Goal: Task Accomplishment & Management: Manage account settings

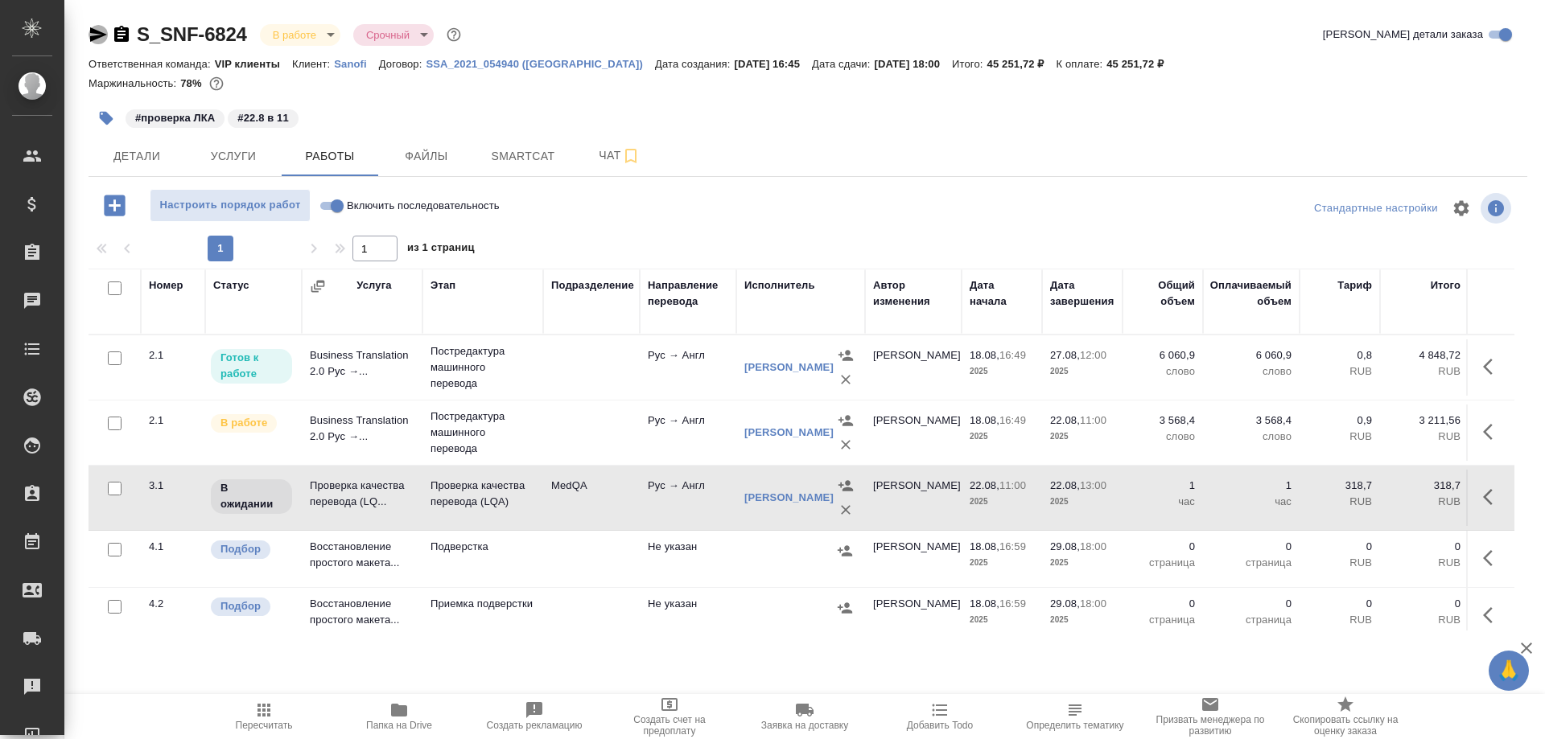
click at [96, 33] on icon "button" at bounding box center [98, 34] width 17 height 14
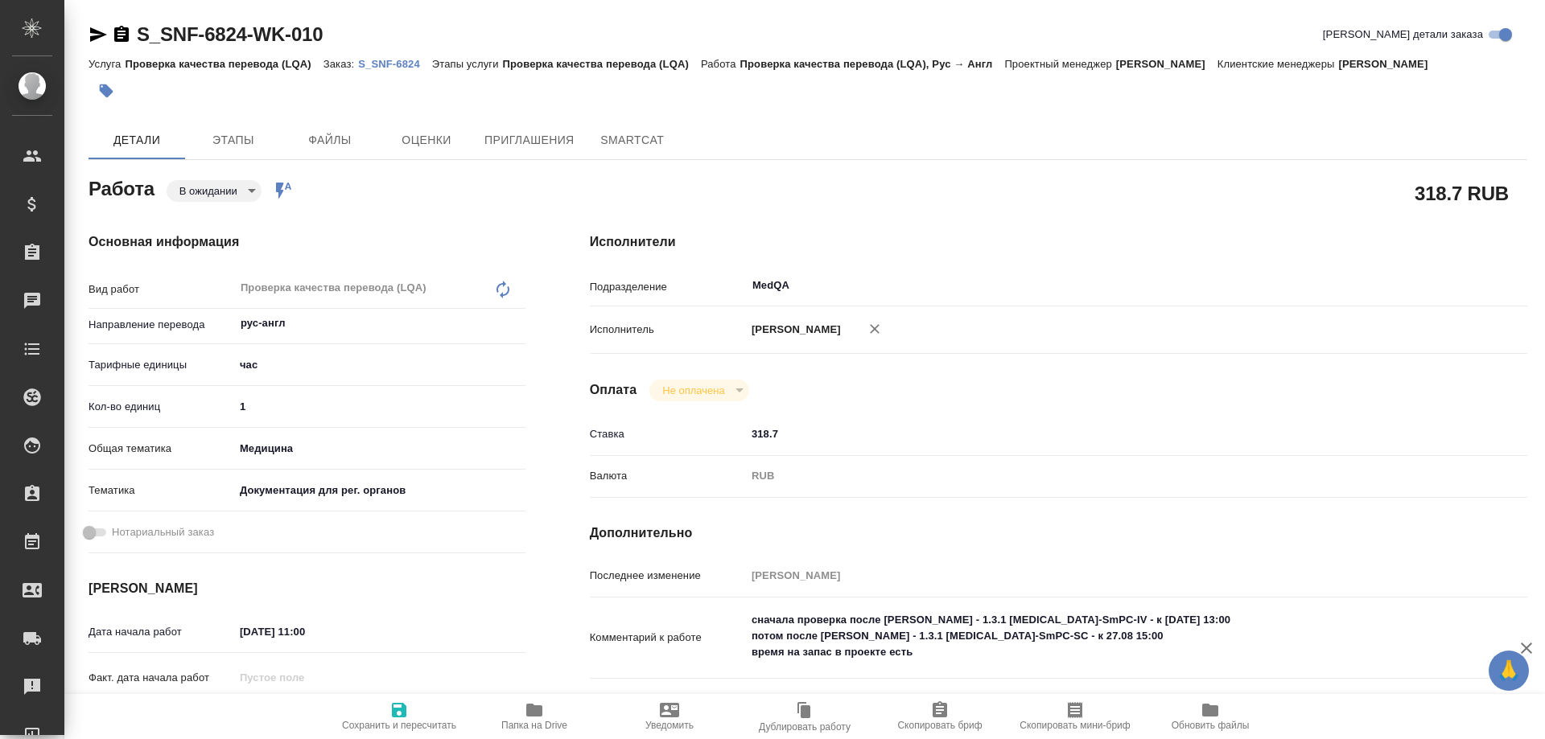
type textarea "x"
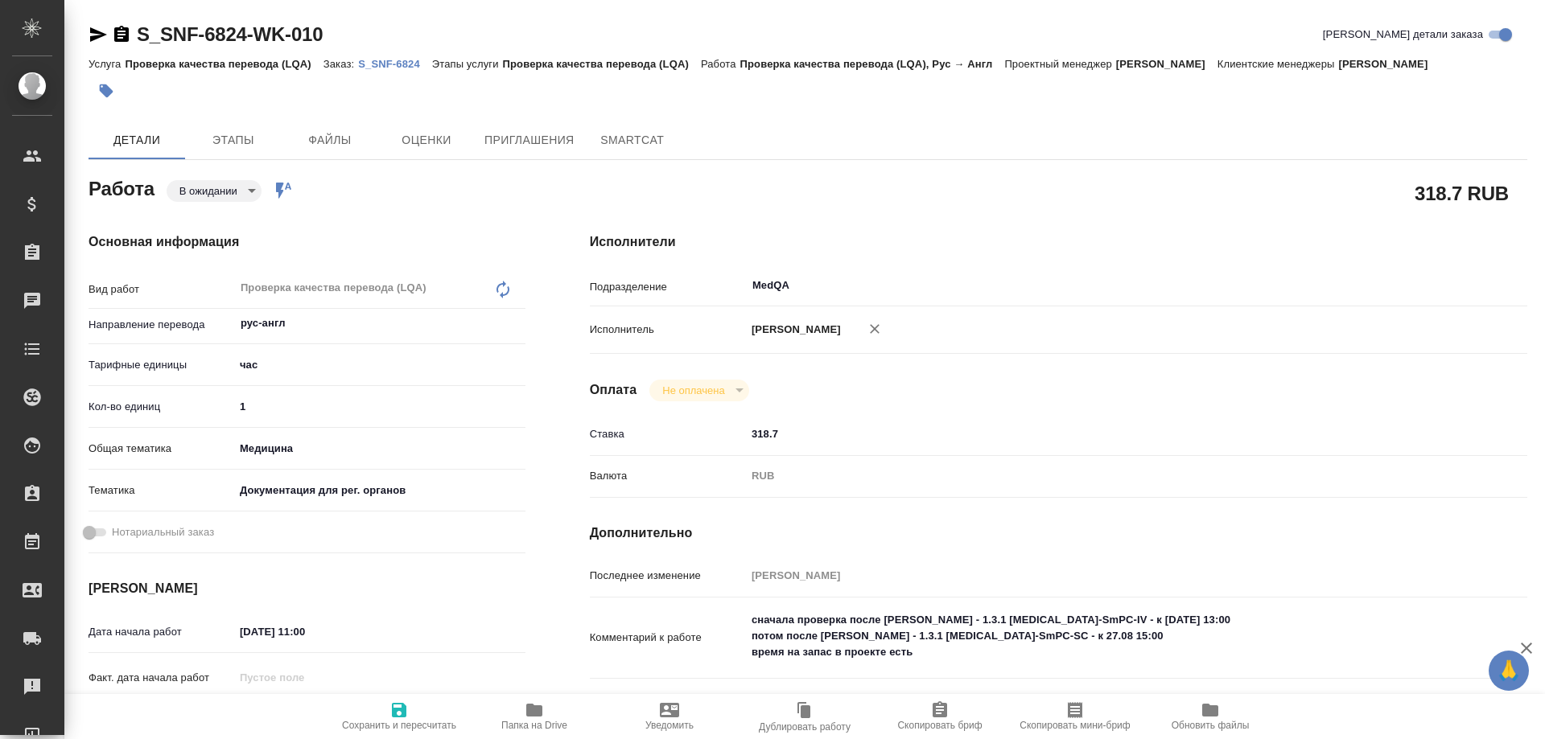
type textarea "x"
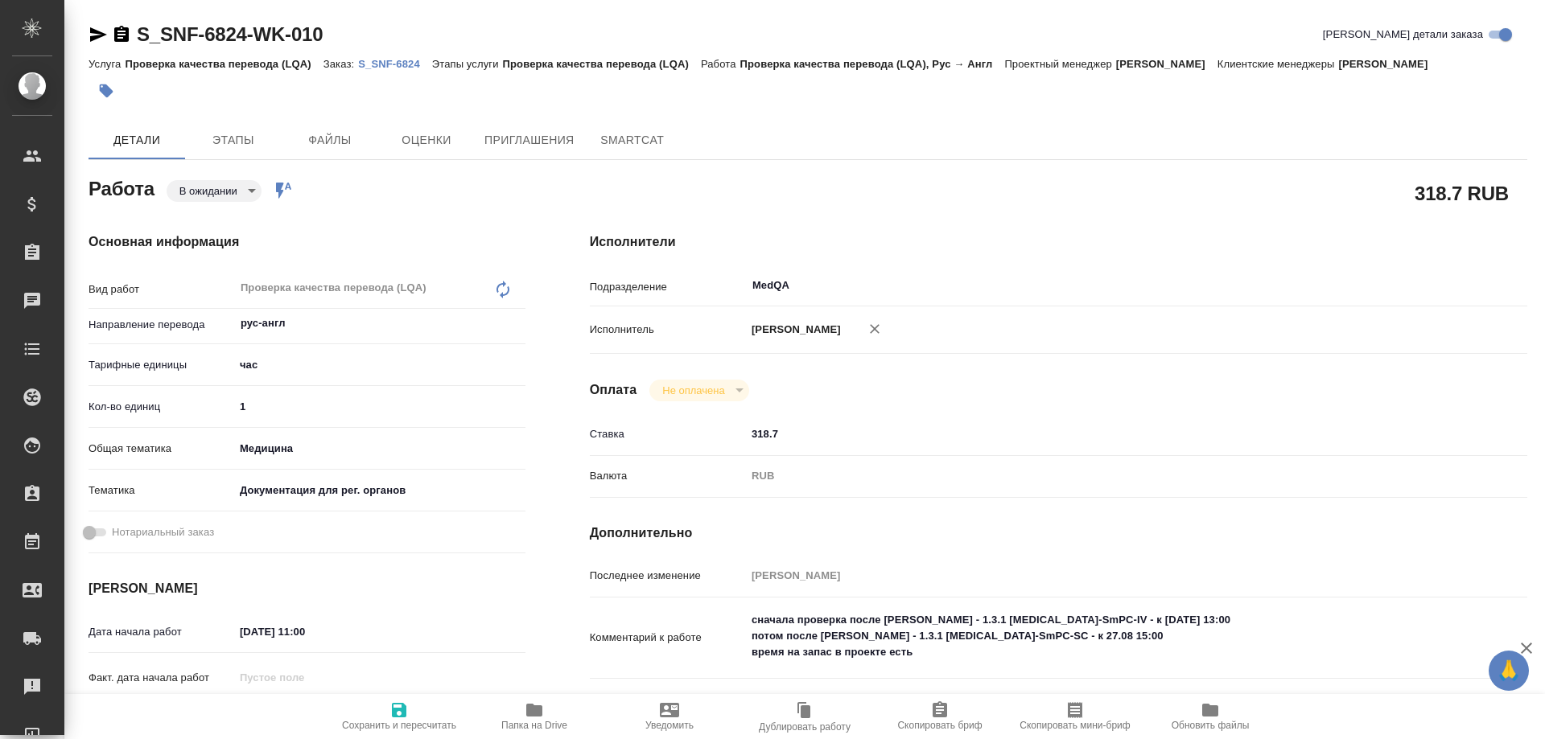
type textarea "x"
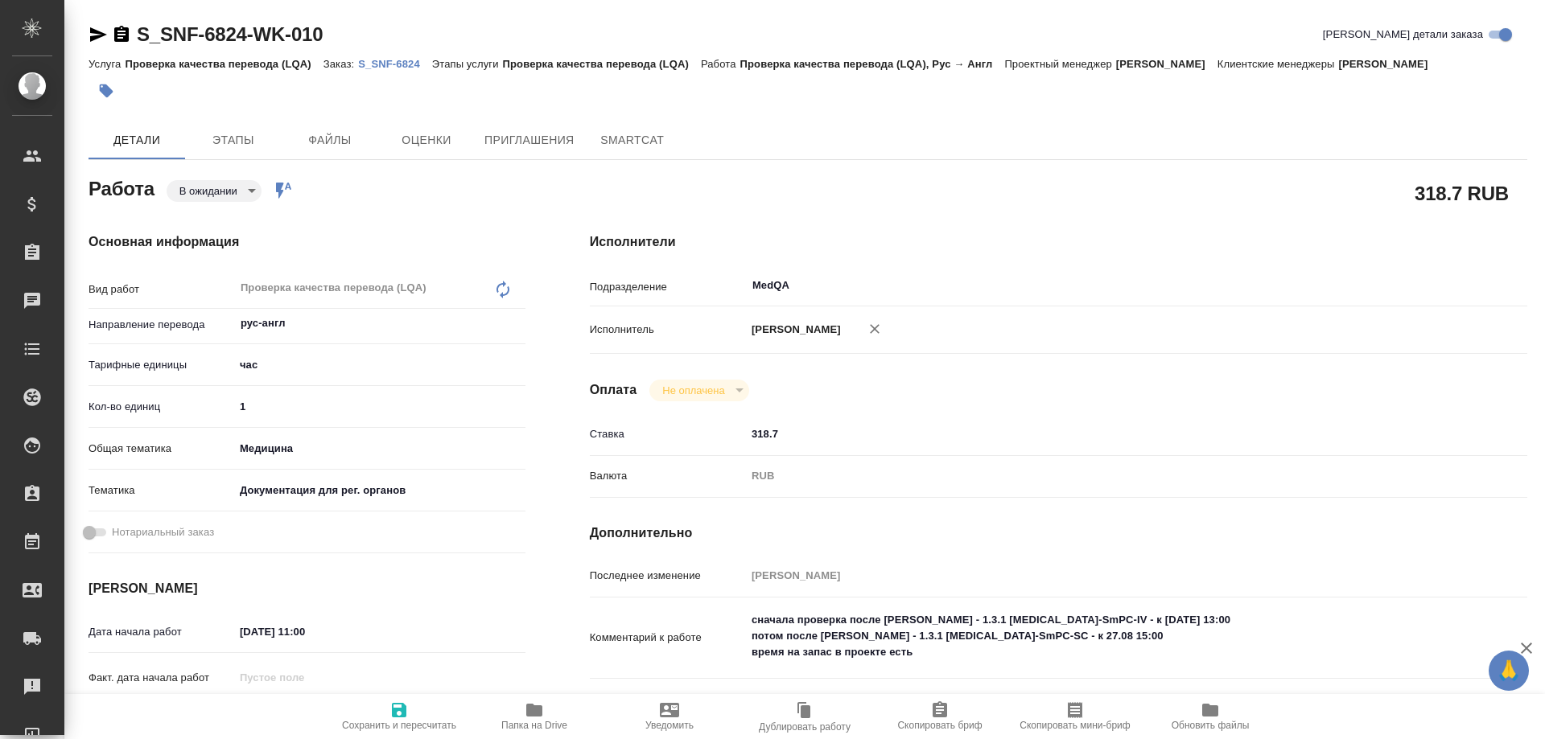
type textarea "x"
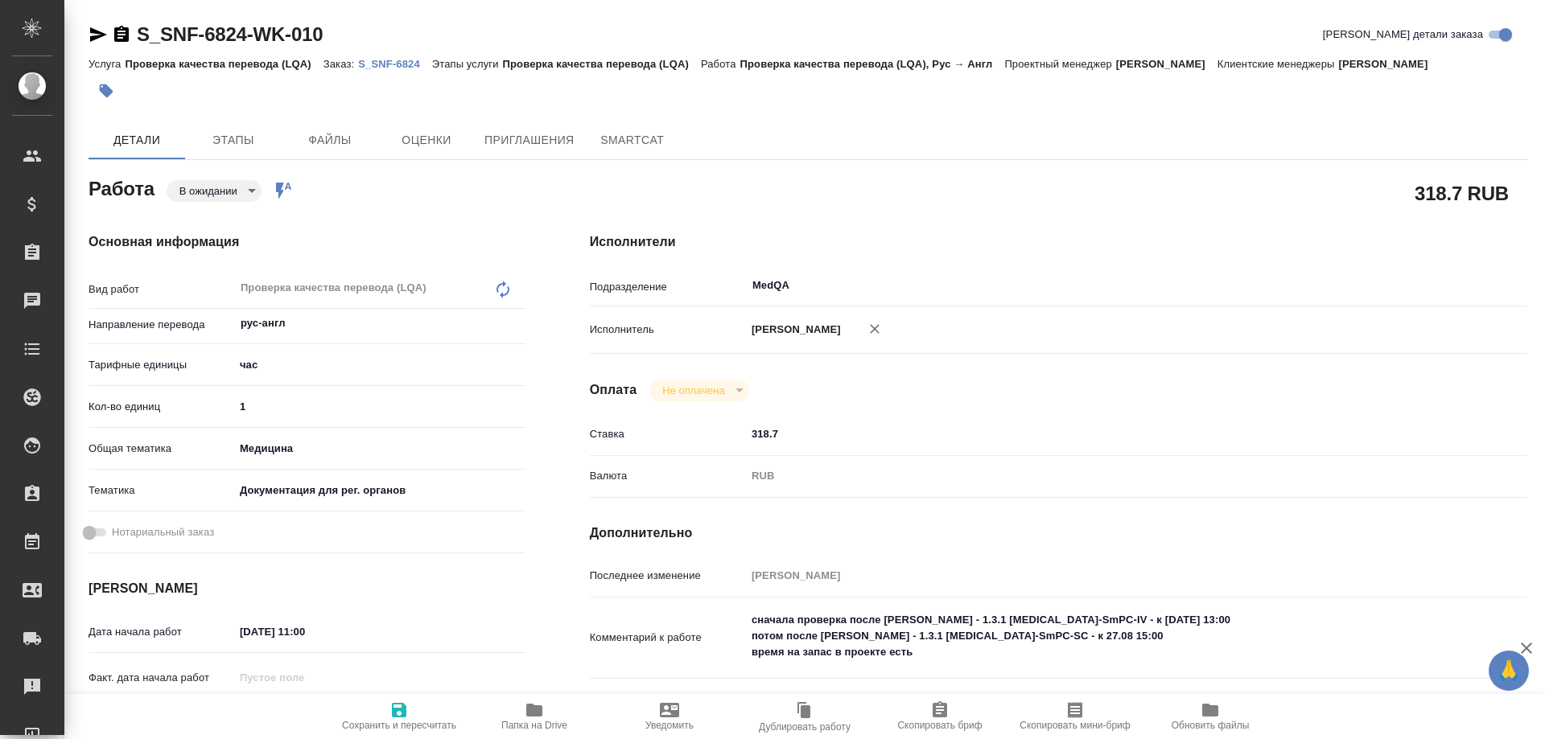
type textarea "x"
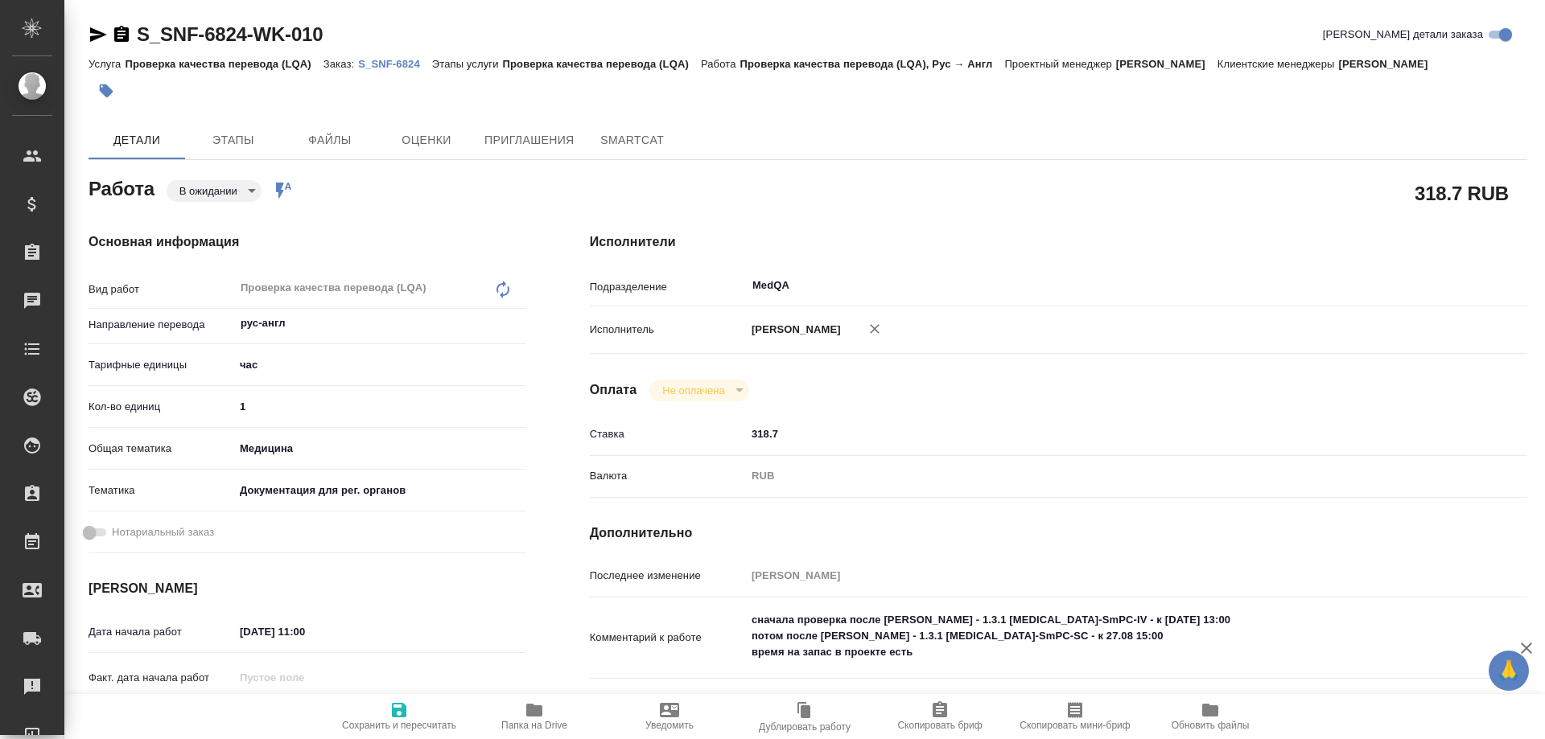
type textarea "x"
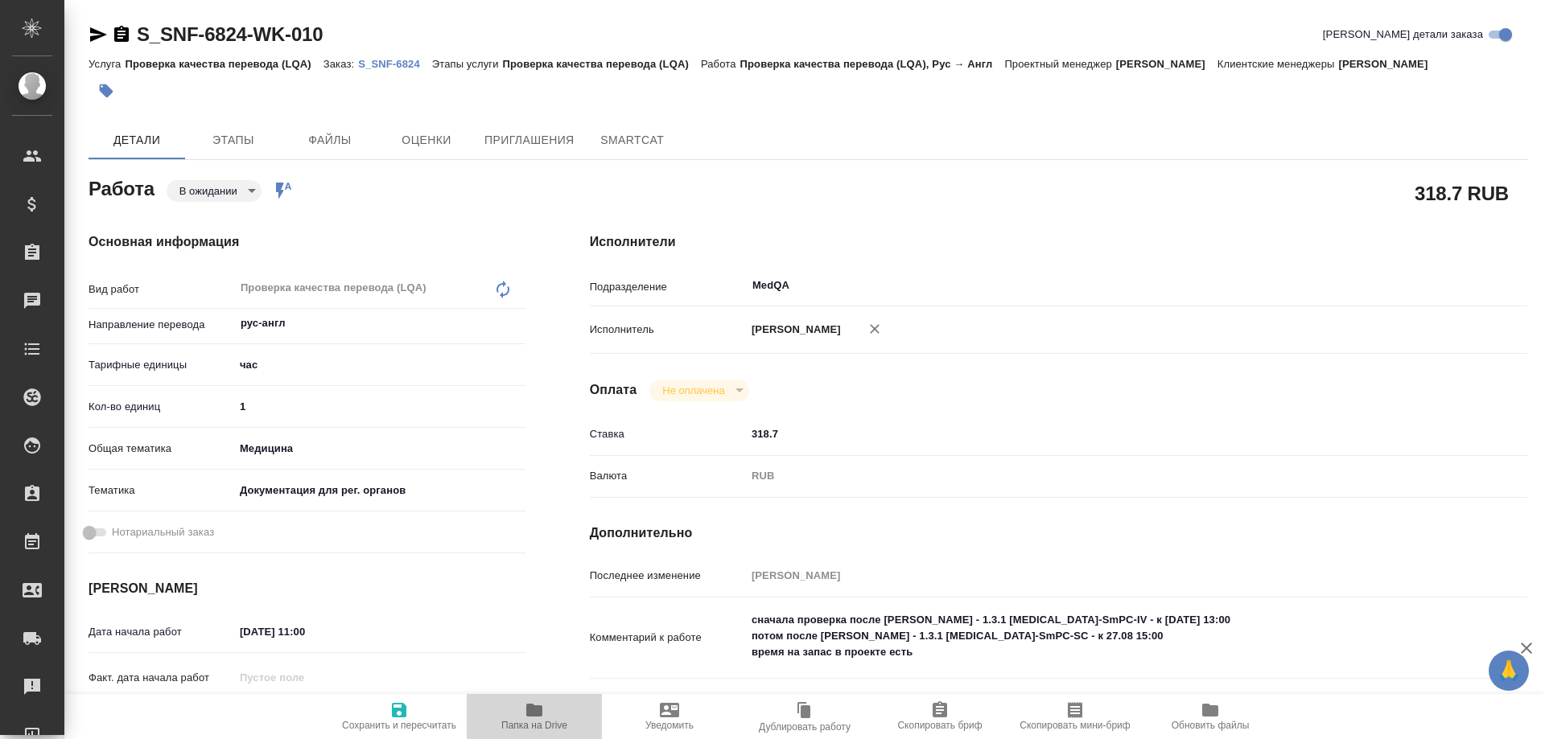
click at [527, 719] on icon "button" at bounding box center [534, 710] width 19 height 19
type textarea "x"
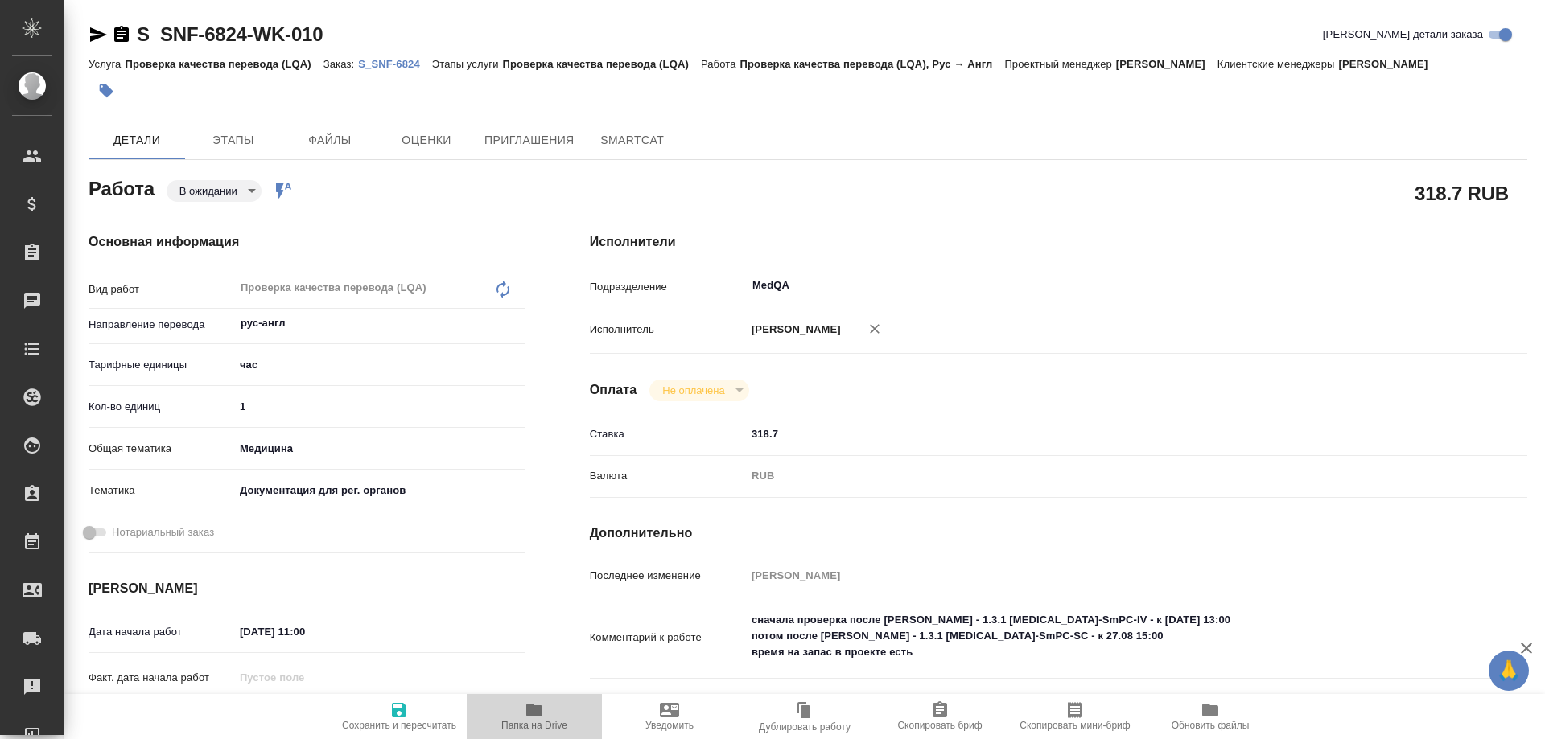
type textarea "x"
click at [527, 719] on icon "button" at bounding box center [534, 710] width 19 height 19
drag, startPoint x: 265, startPoint y: 398, endPoint x: 226, endPoint y: 407, distance: 39.8
click at [226, 407] on div "Кол-во единиц 1" at bounding box center [307, 407] width 437 height 28
type textarea "x"
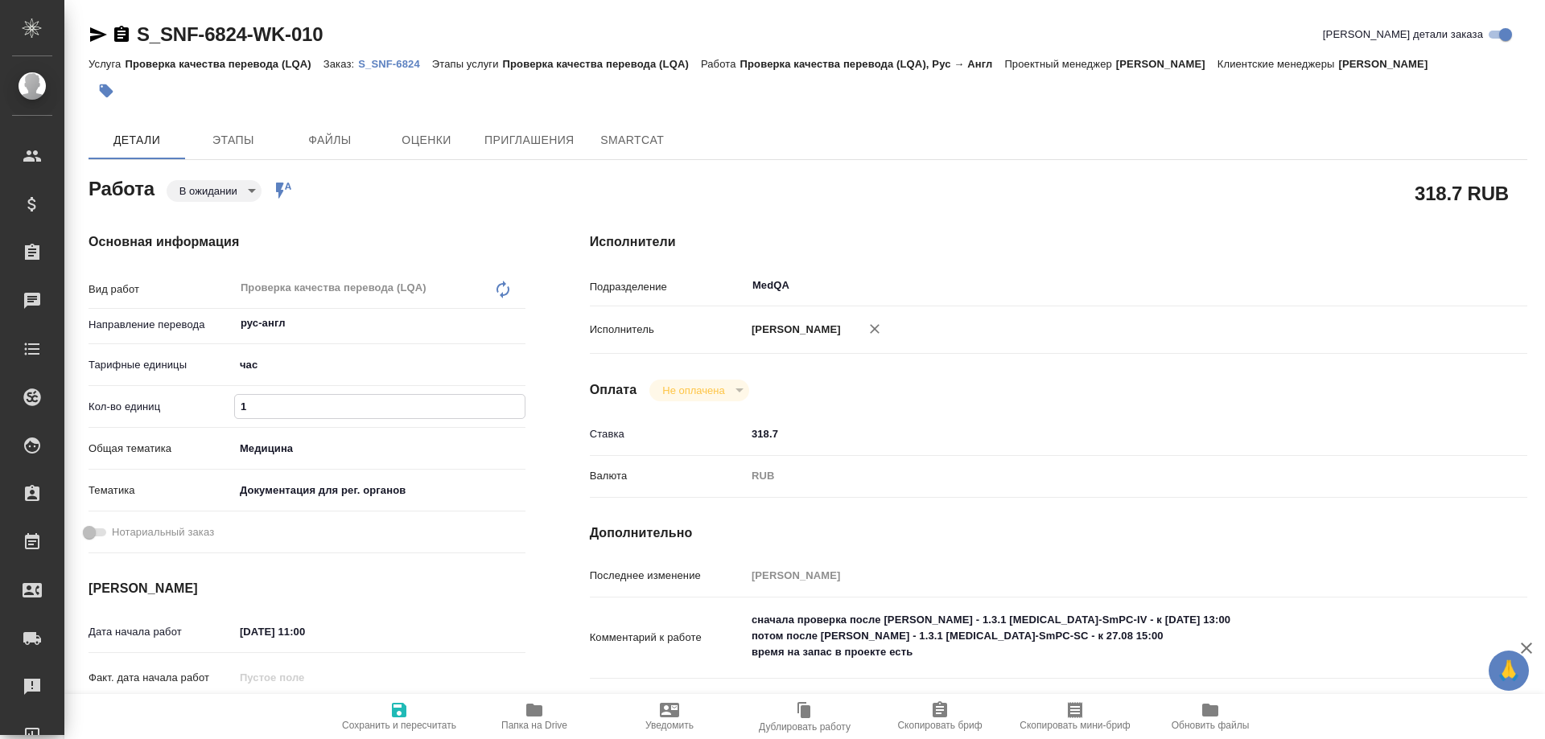
type textarea "x"
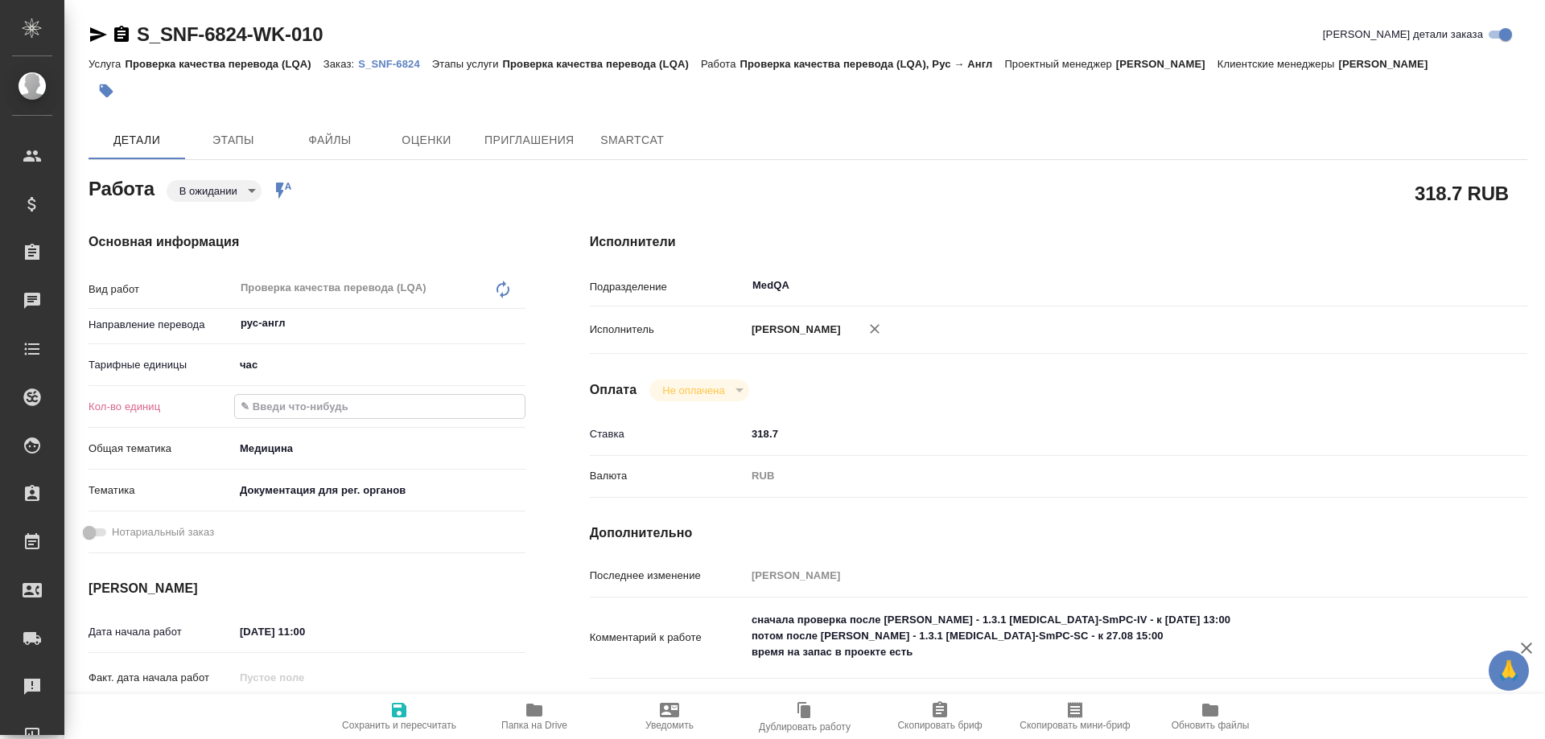
type input "1.5"
type textarea "x"
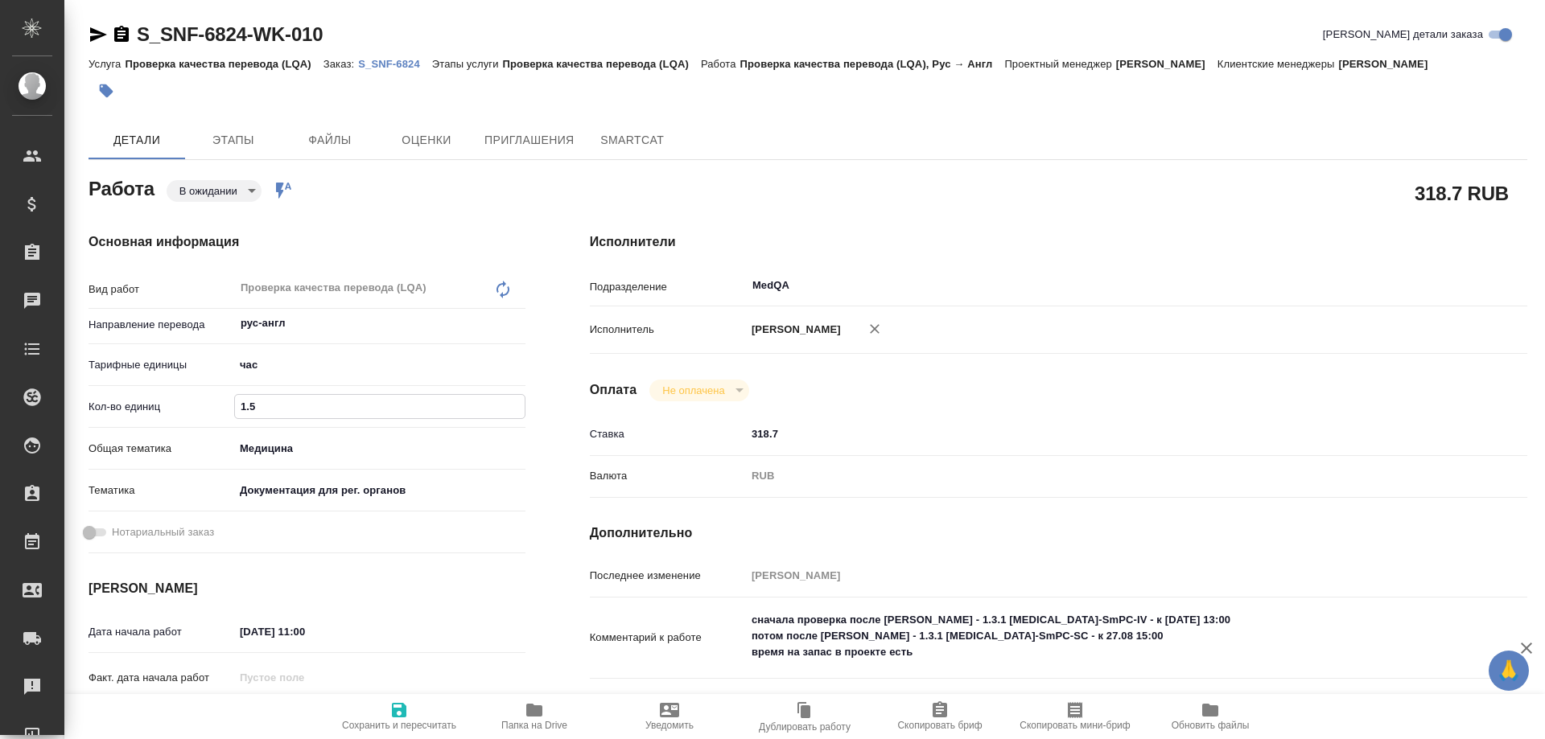
type input "1.5"
click at [393, 710] on icon "button" at bounding box center [399, 710] width 14 height 14
type textarea "x"
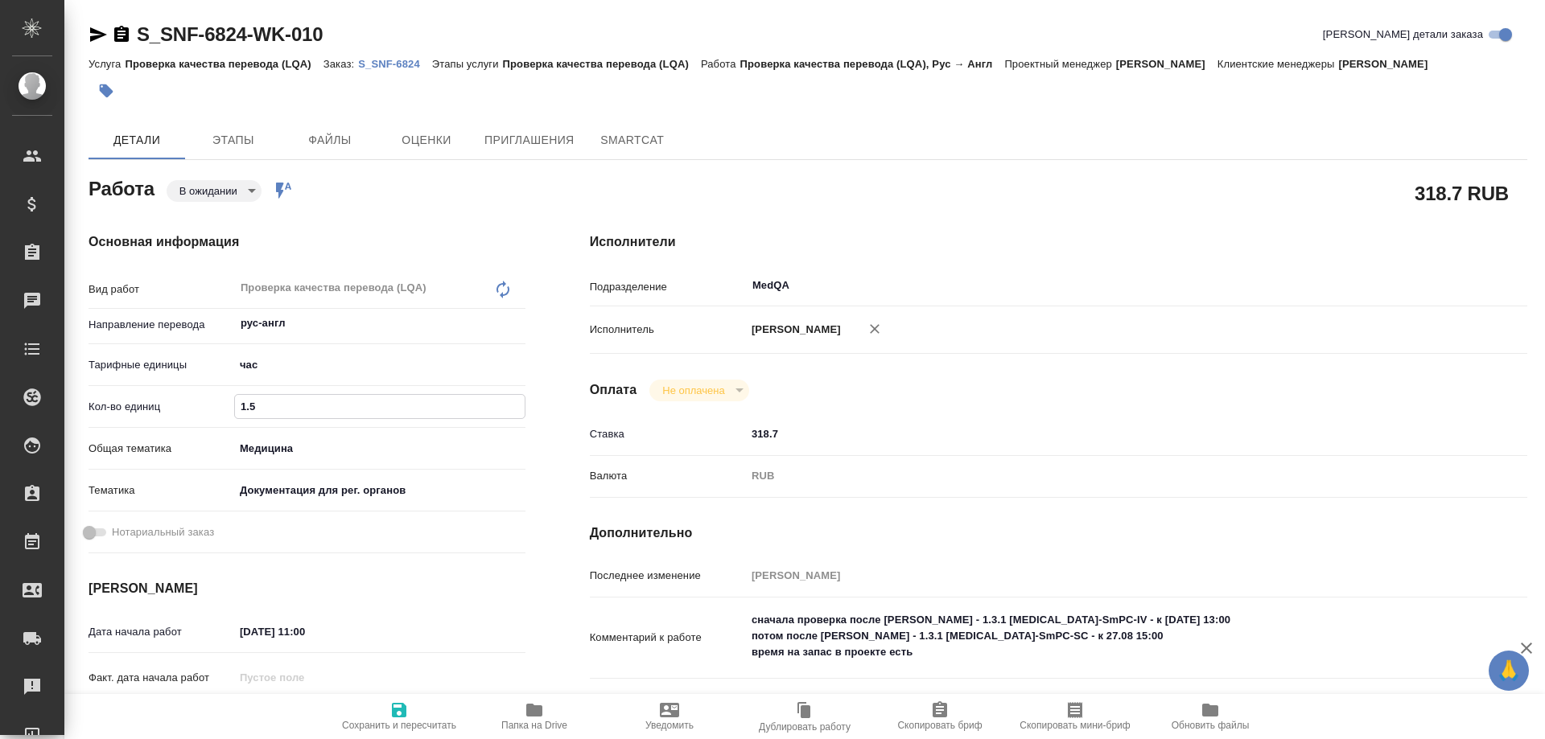
type textarea "x"
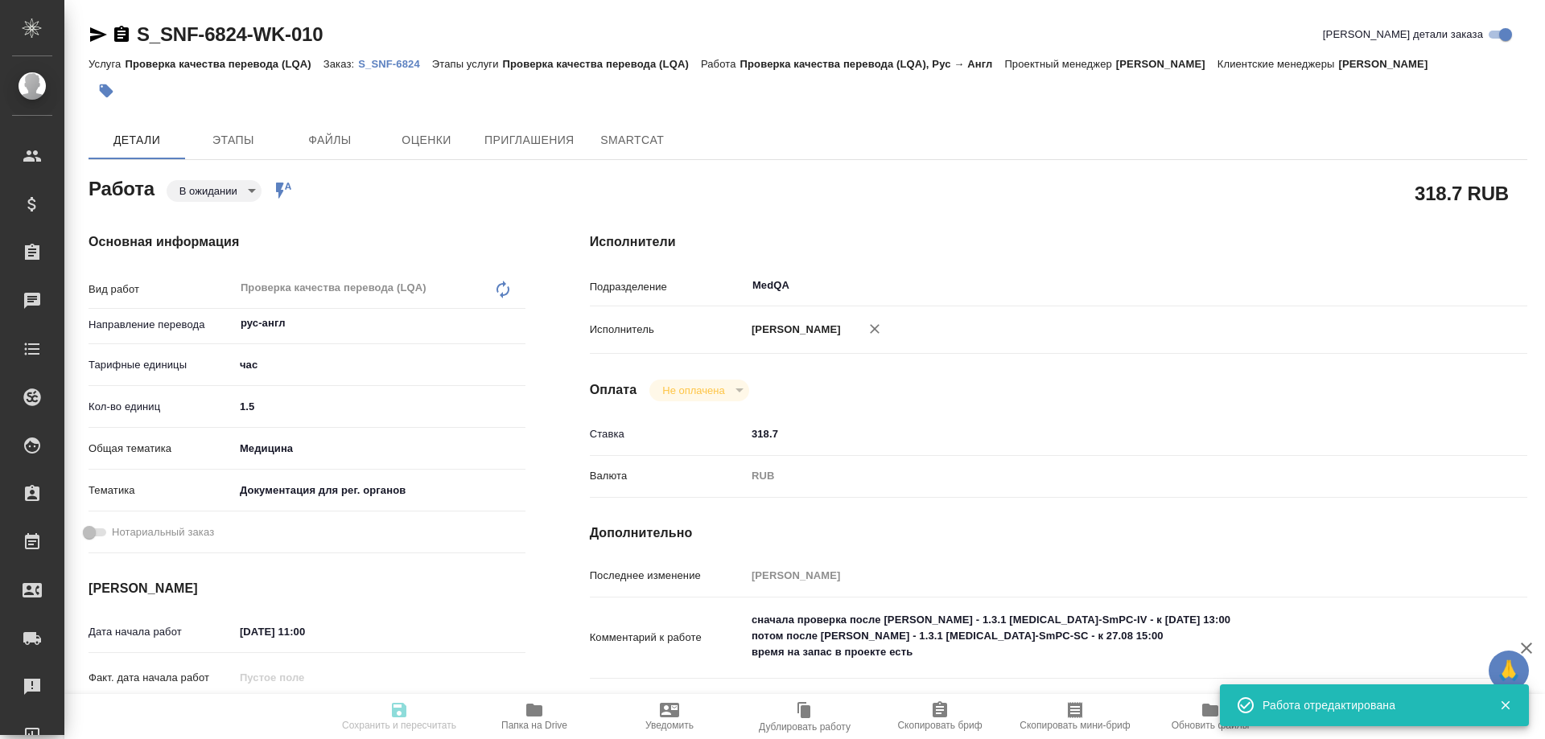
type textarea "x"
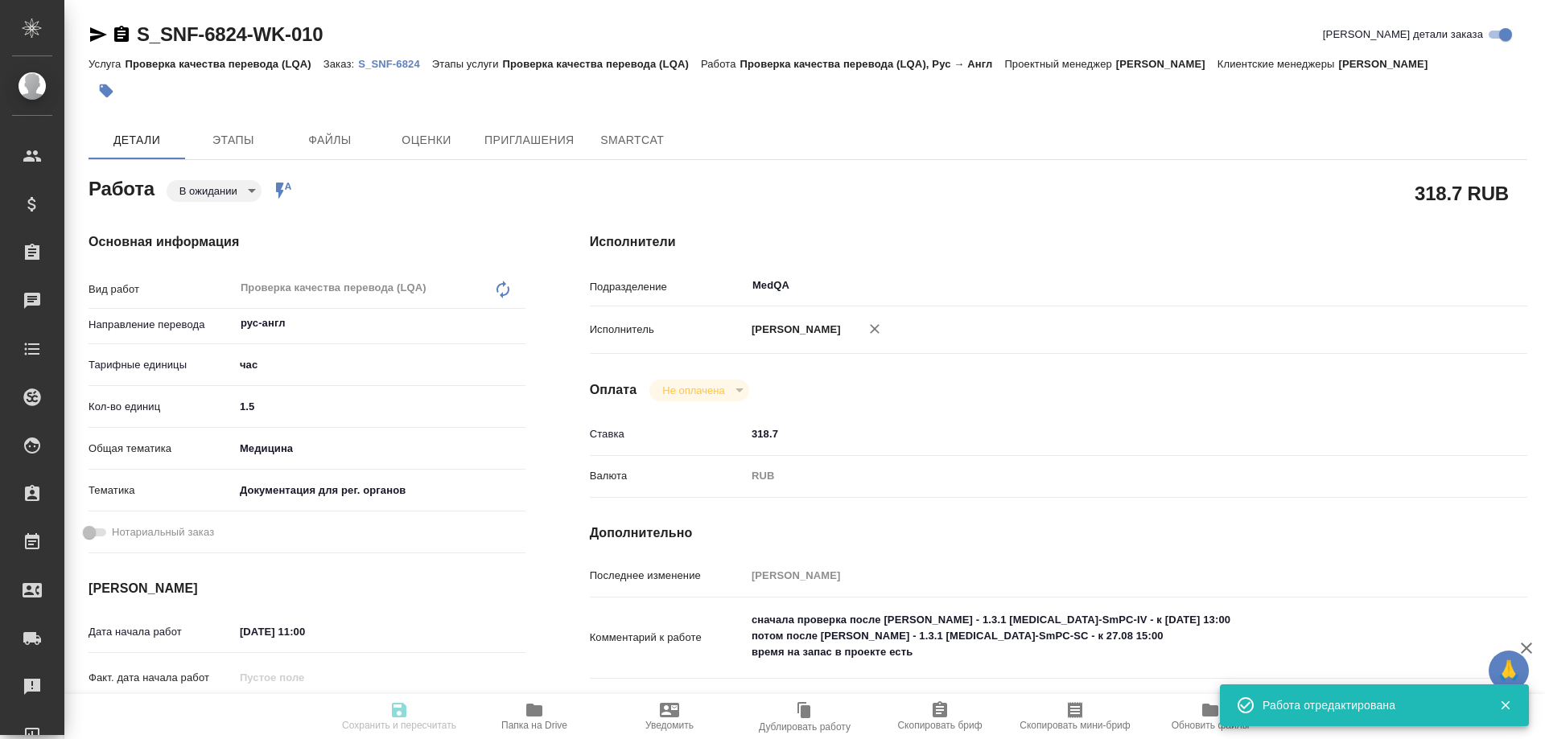
type textarea "x"
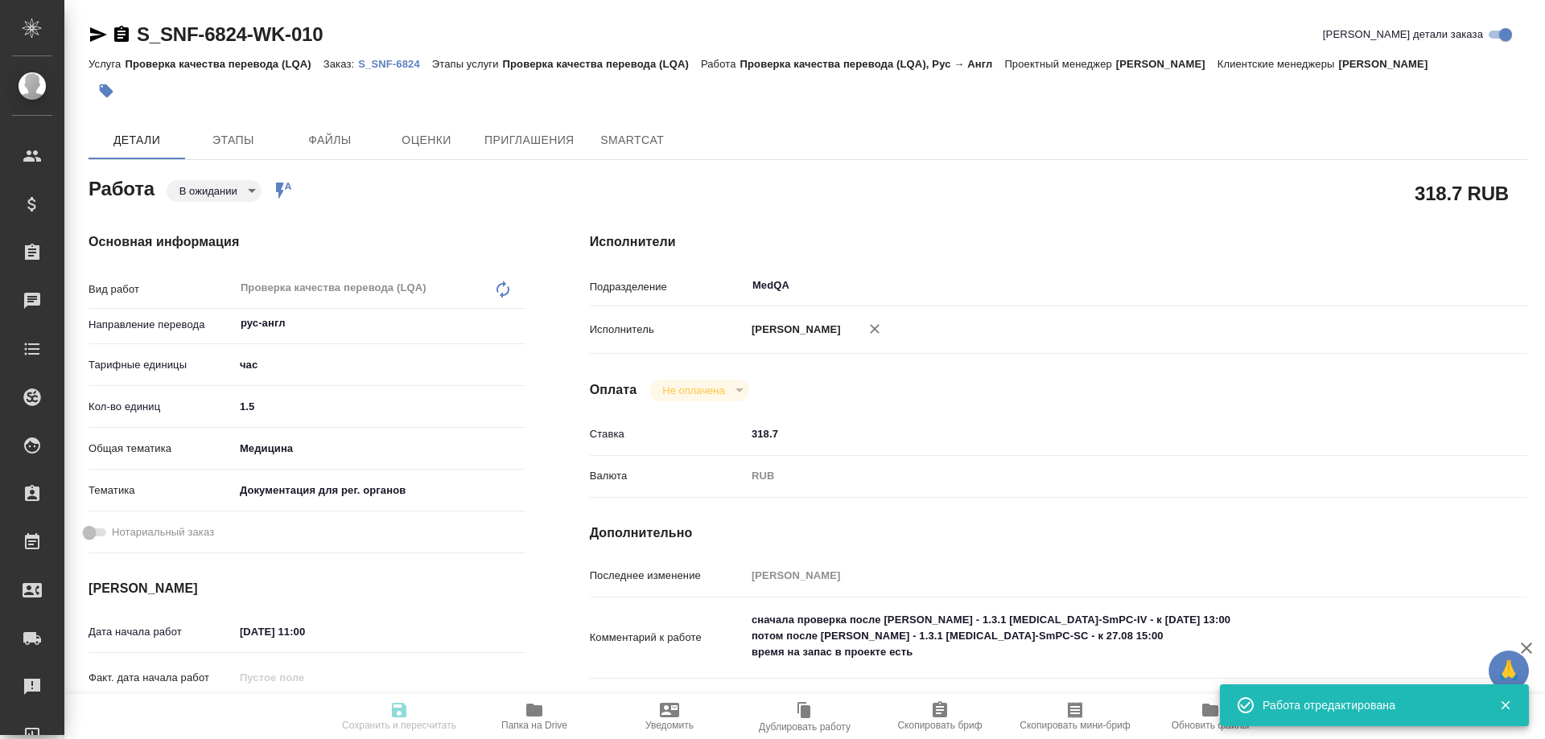
type input "pending"
type textarea "Проверка качества перевода (LQA)"
type textarea "x"
type input "рус-англ"
type input "5a8b1489cc6b4906c91bfd93"
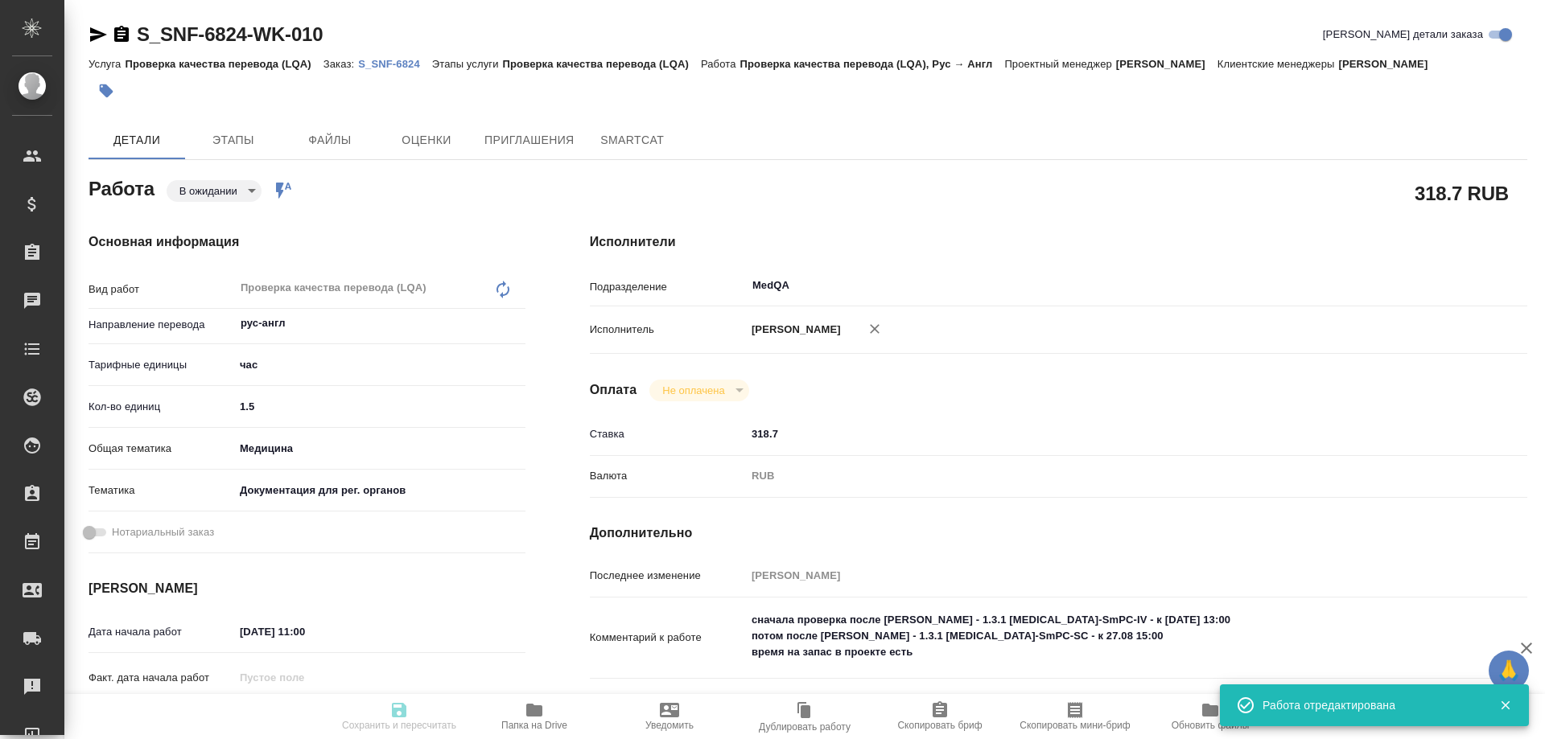
type input "1.5"
type input "med"
type input "5f647205b73bc97568ca66c6"
type input "[DATE] 11:00"
type input "[DATE] 13:00"
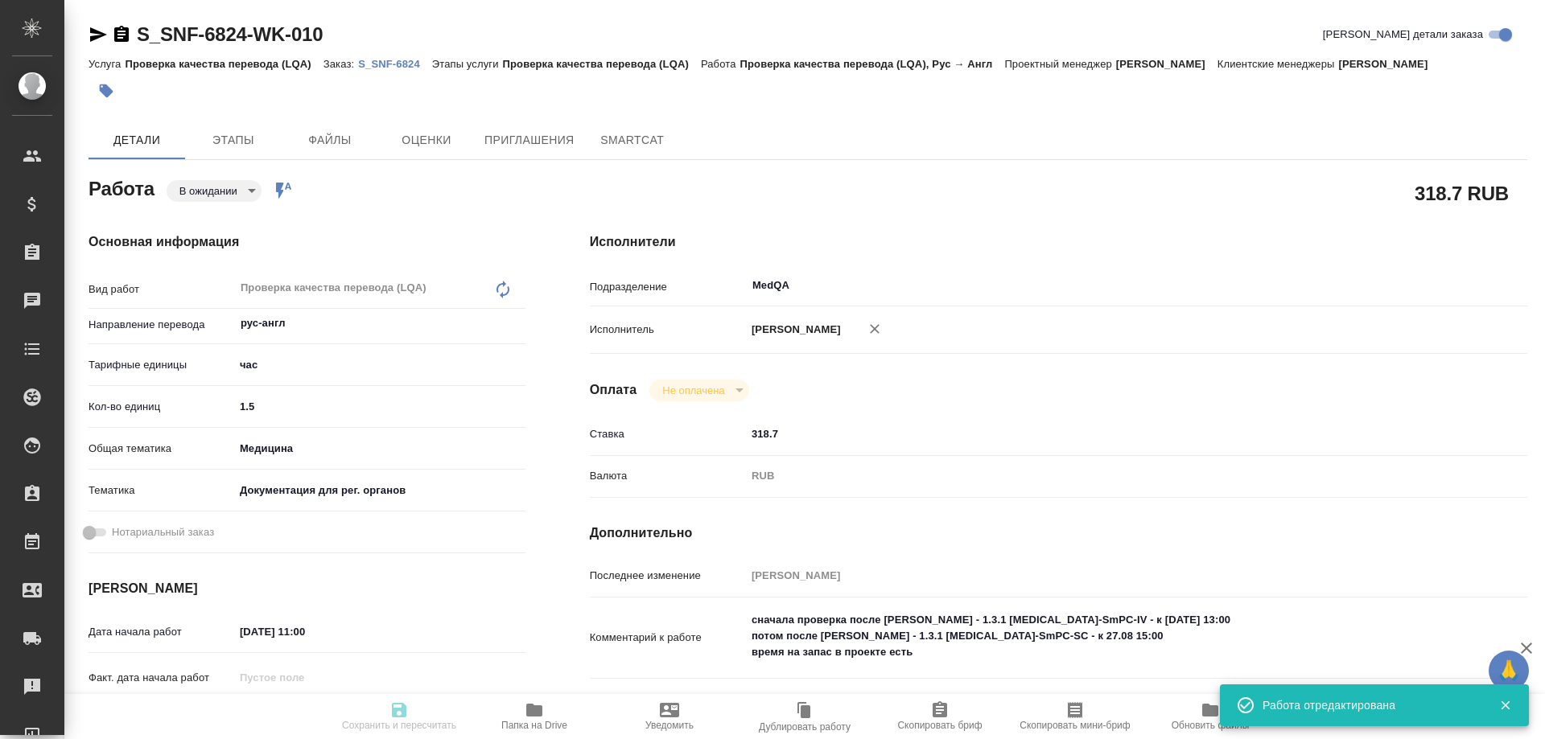
type input "[DATE] 18:00"
type input "MedQA"
type input "notPayed"
type input "318.7"
type input "RUB"
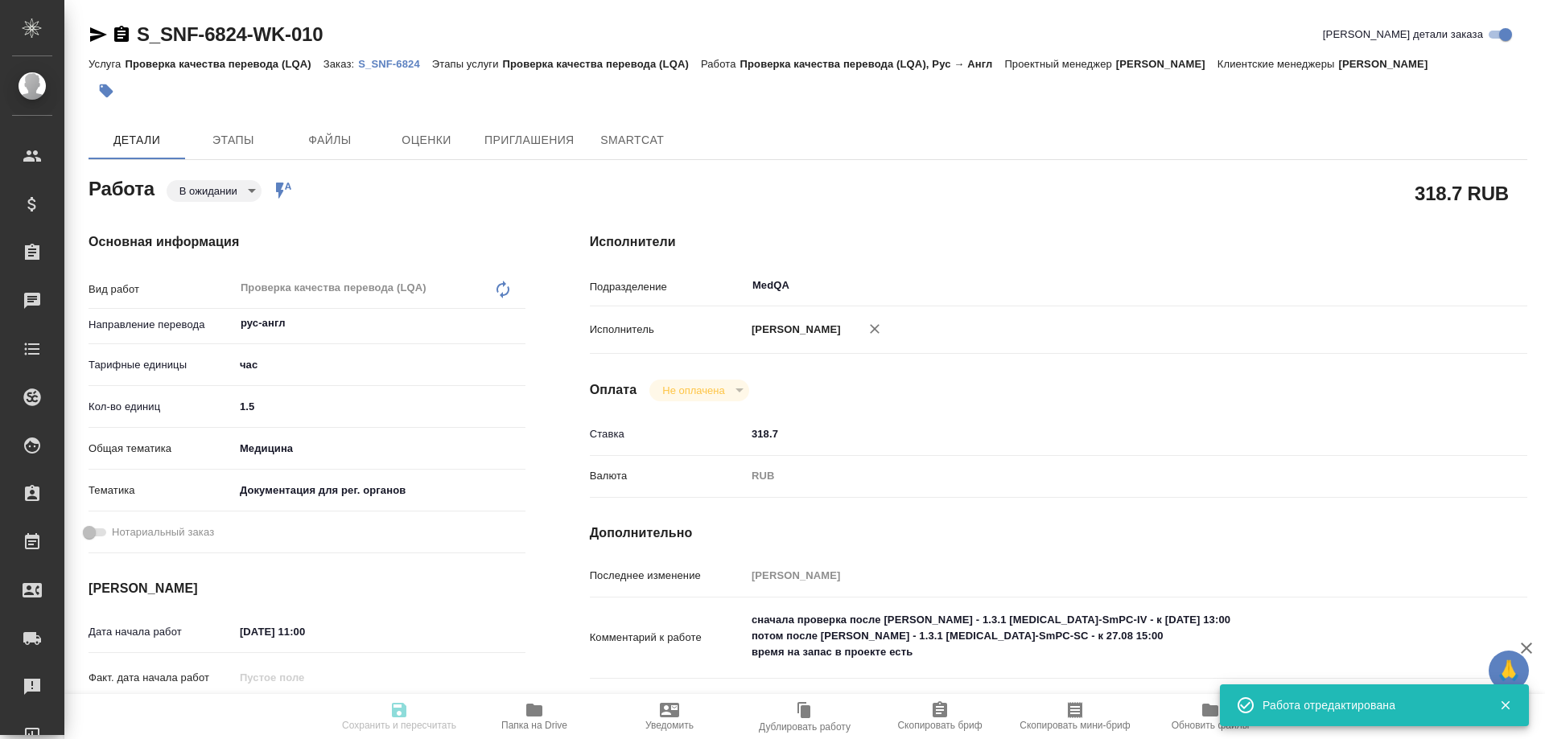
type input "[PERSON_NAME]"
type textarea "сначала проверка после [PERSON_NAME] - 1.3.1 [MEDICAL_DATA]-SmPC-IV - к [DATE] …"
type textarea "x"
type textarea "/Clients/Sanofi/Orders/S_SNF-6824/LQA/S_SNF-6824-WK-010"
type textarea "x"
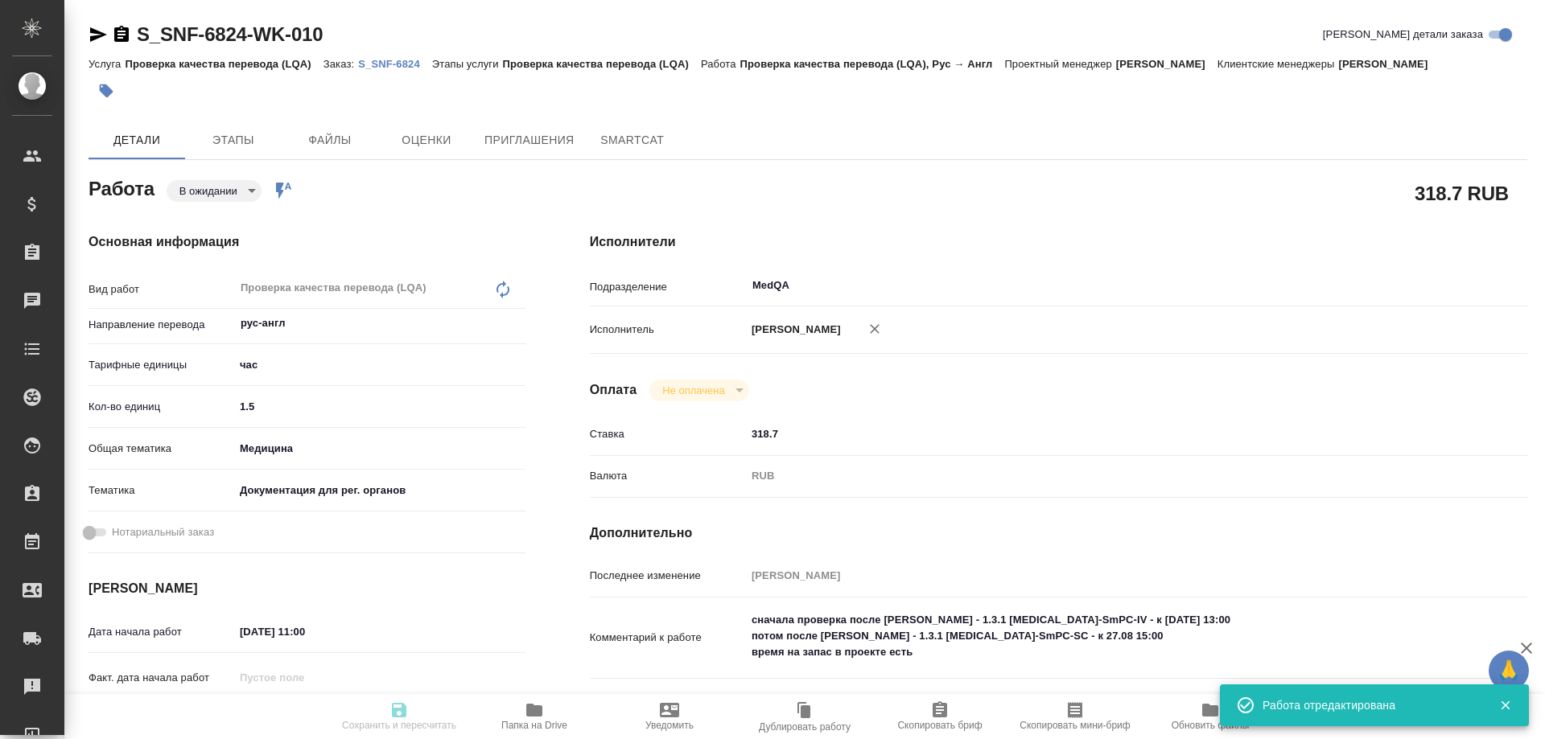
type input "S_SNF-6824"
type input "E005819723"
type input "Проверка качества перевода (LQA)"
type input "[PERSON_NAME]"
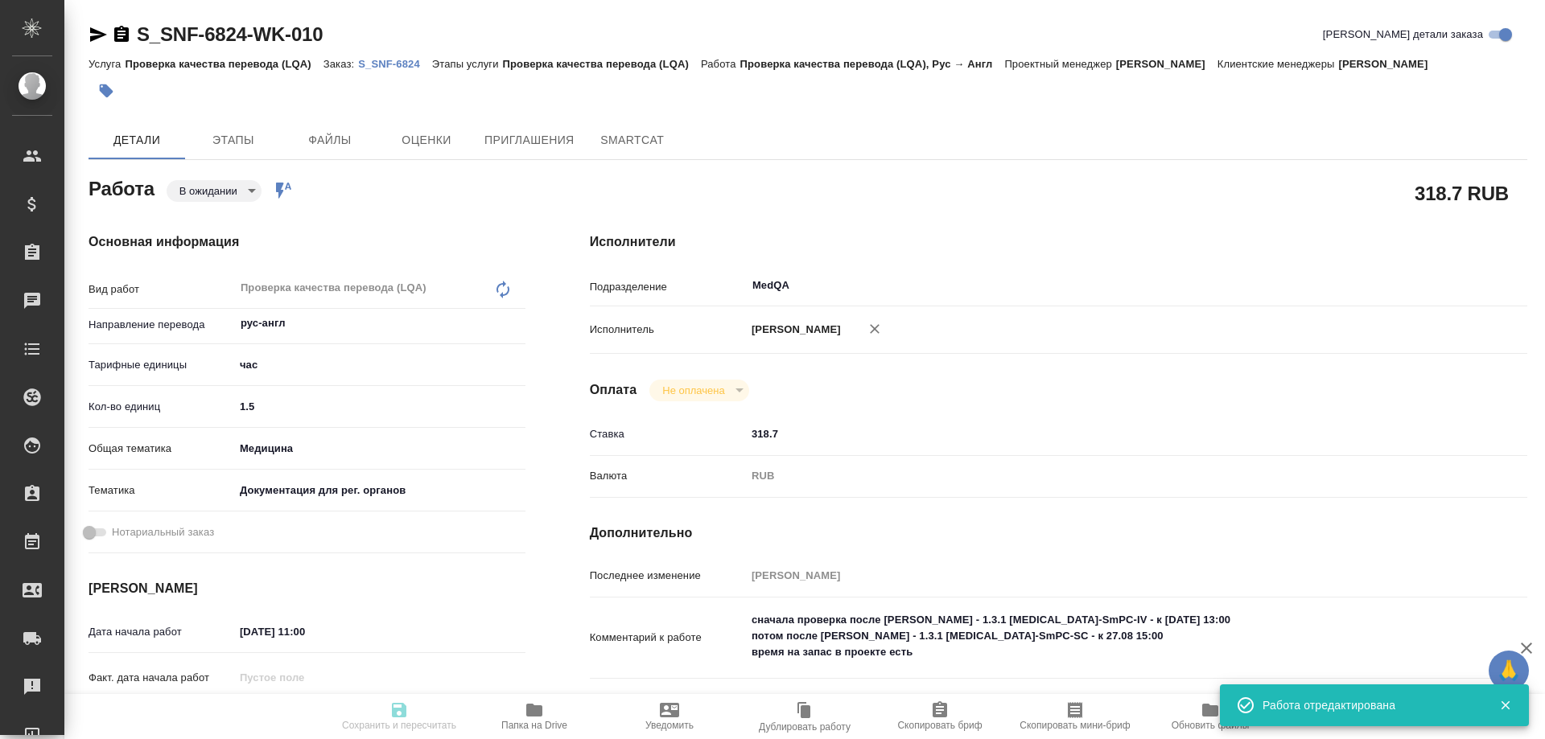
type input "[PERSON_NAME]"
type input "/Clients/Sanofi/Orders/S_SNF-6824"
type textarea "x"
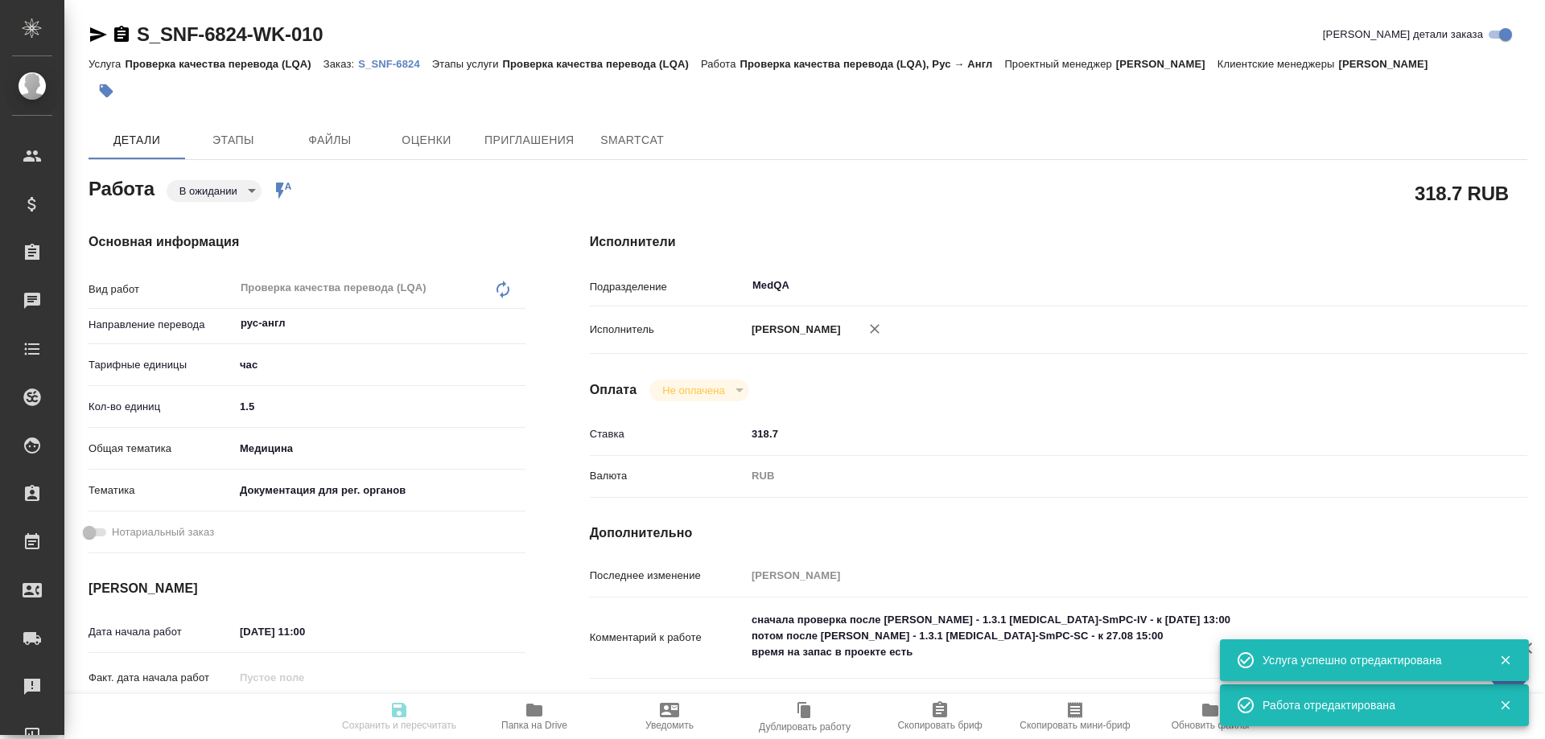
type textarea "x"
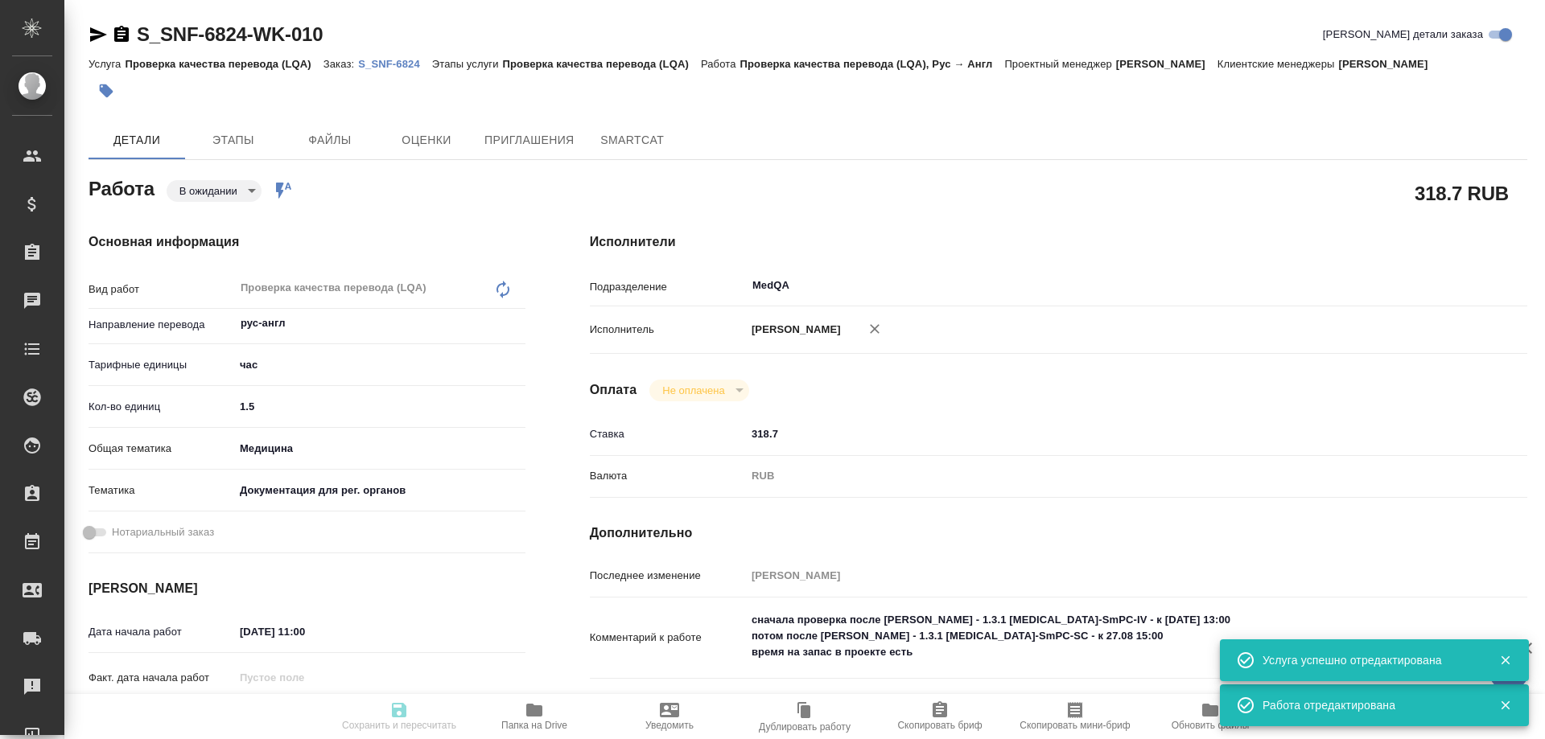
type textarea "x"
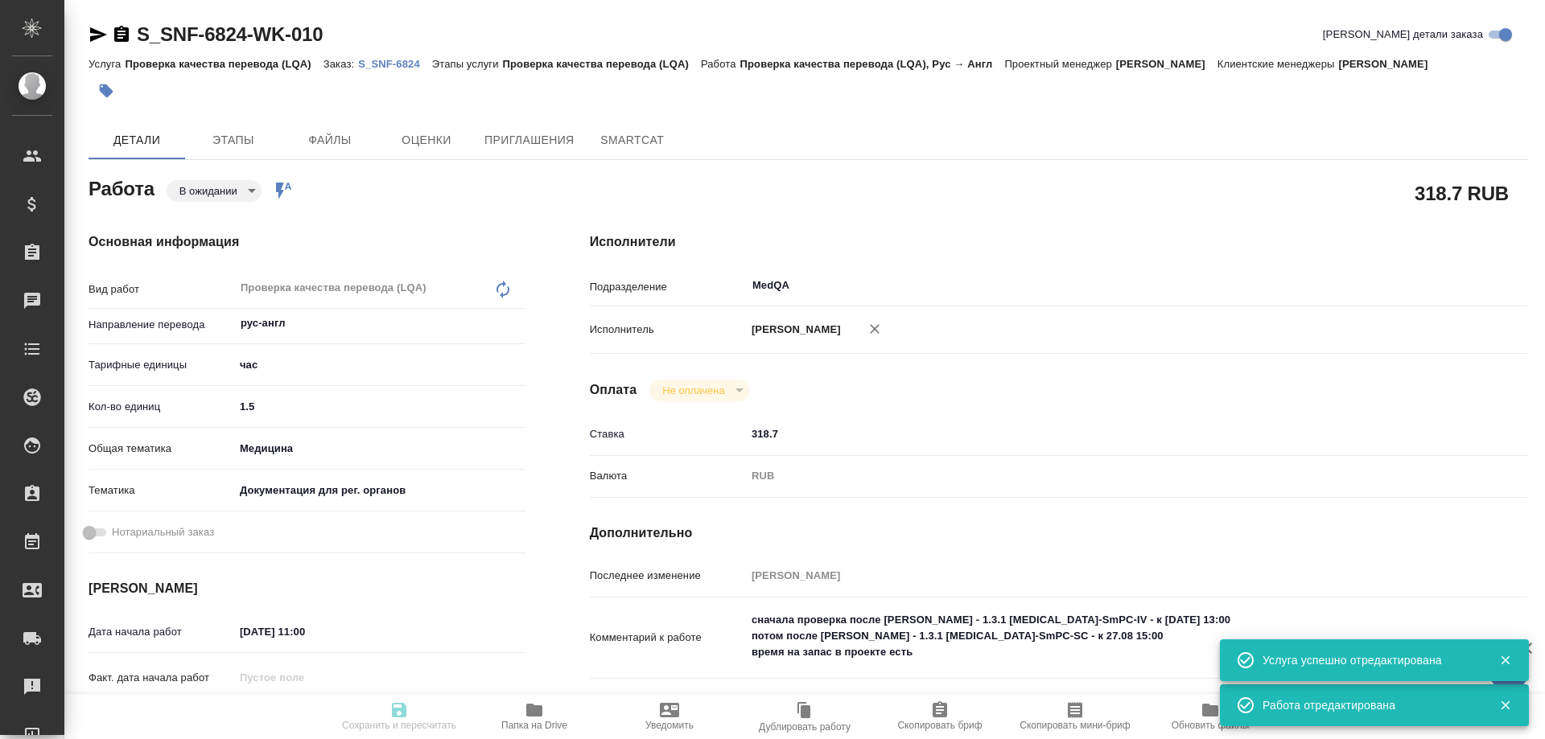
type textarea "x"
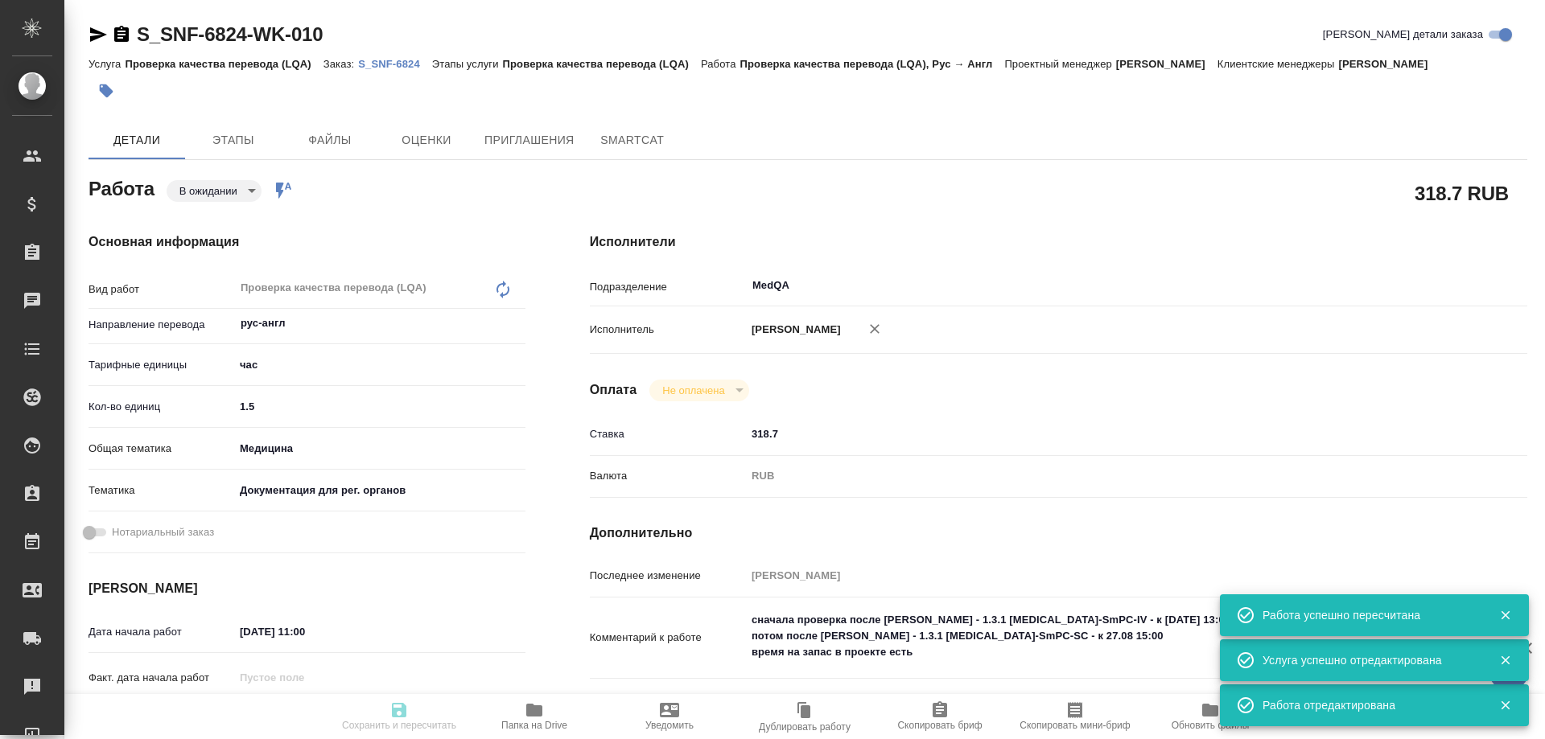
type input "pending"
type textarea "Проверка качества перевода (LQA)"
type textarea "x"
type input "рус-англ"
type input "5a8b1489cc6b4906c91bfd93"
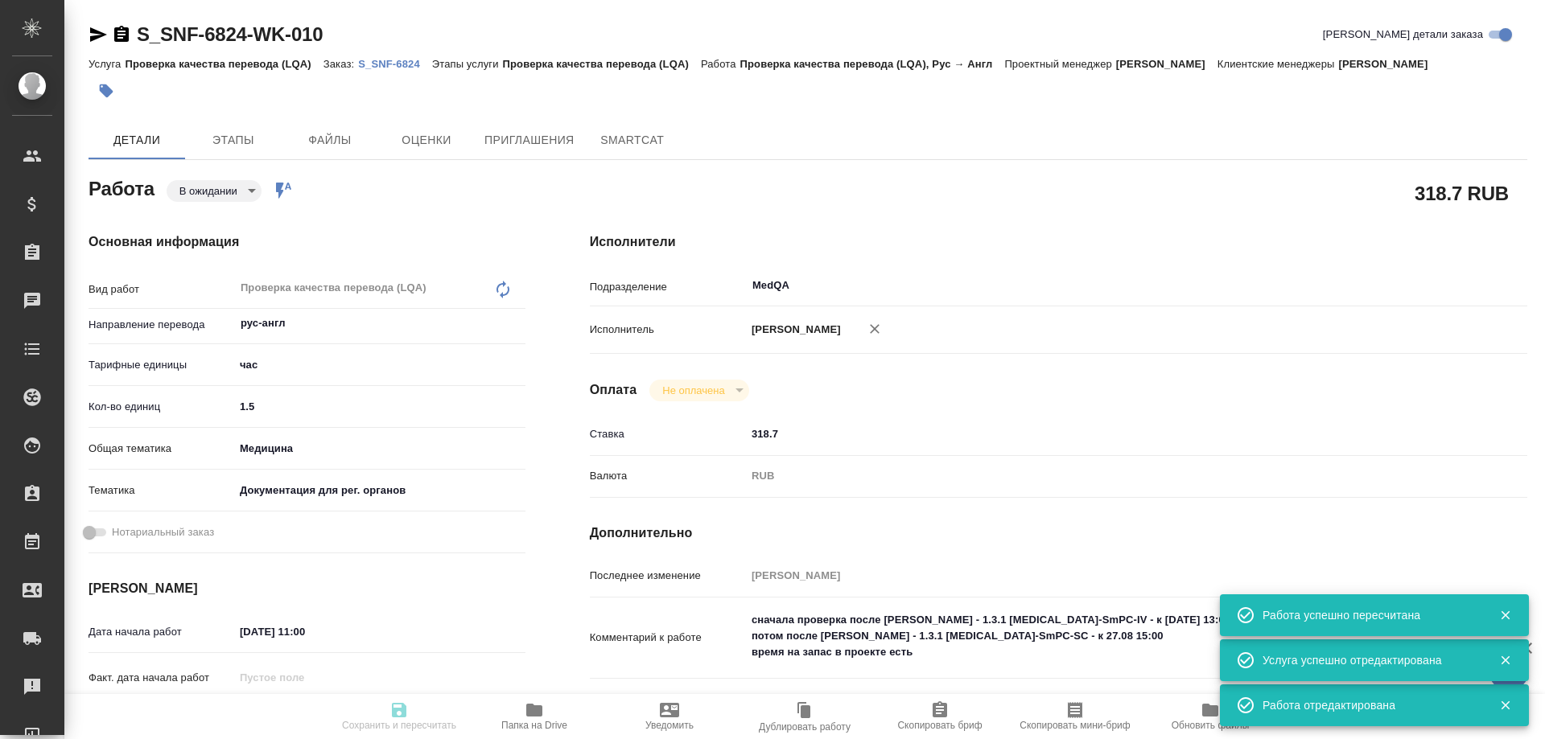
type input "1.5"
type input "med"
type input "5f647205b73bc97568ca66c6"
type input "[DATE] 11:00"
type input "[DATE] 13:00"
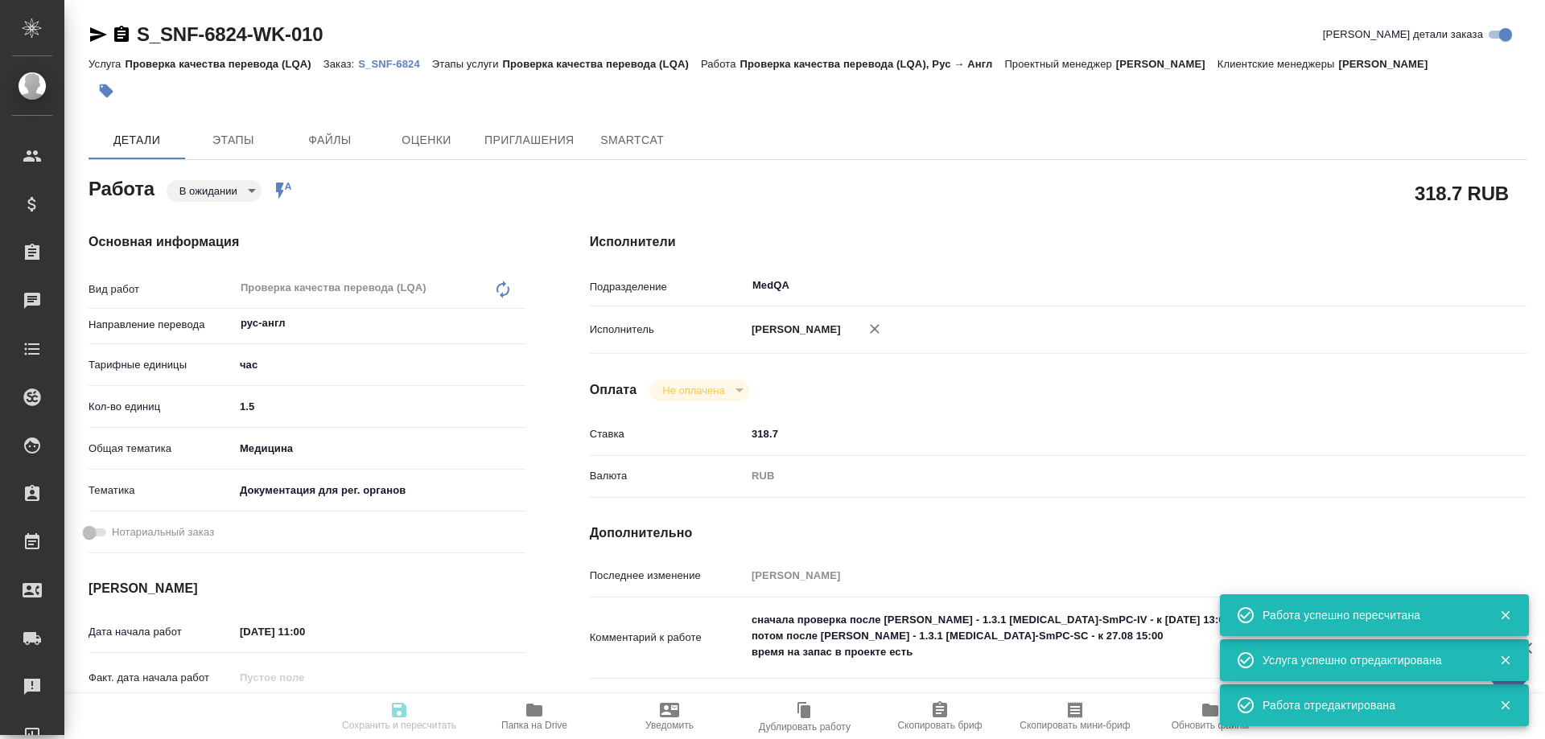
type input "[DATE] 18:00"
type input "MedQA"
type input "notPayed"
type input "318.7"
type input "RUB"
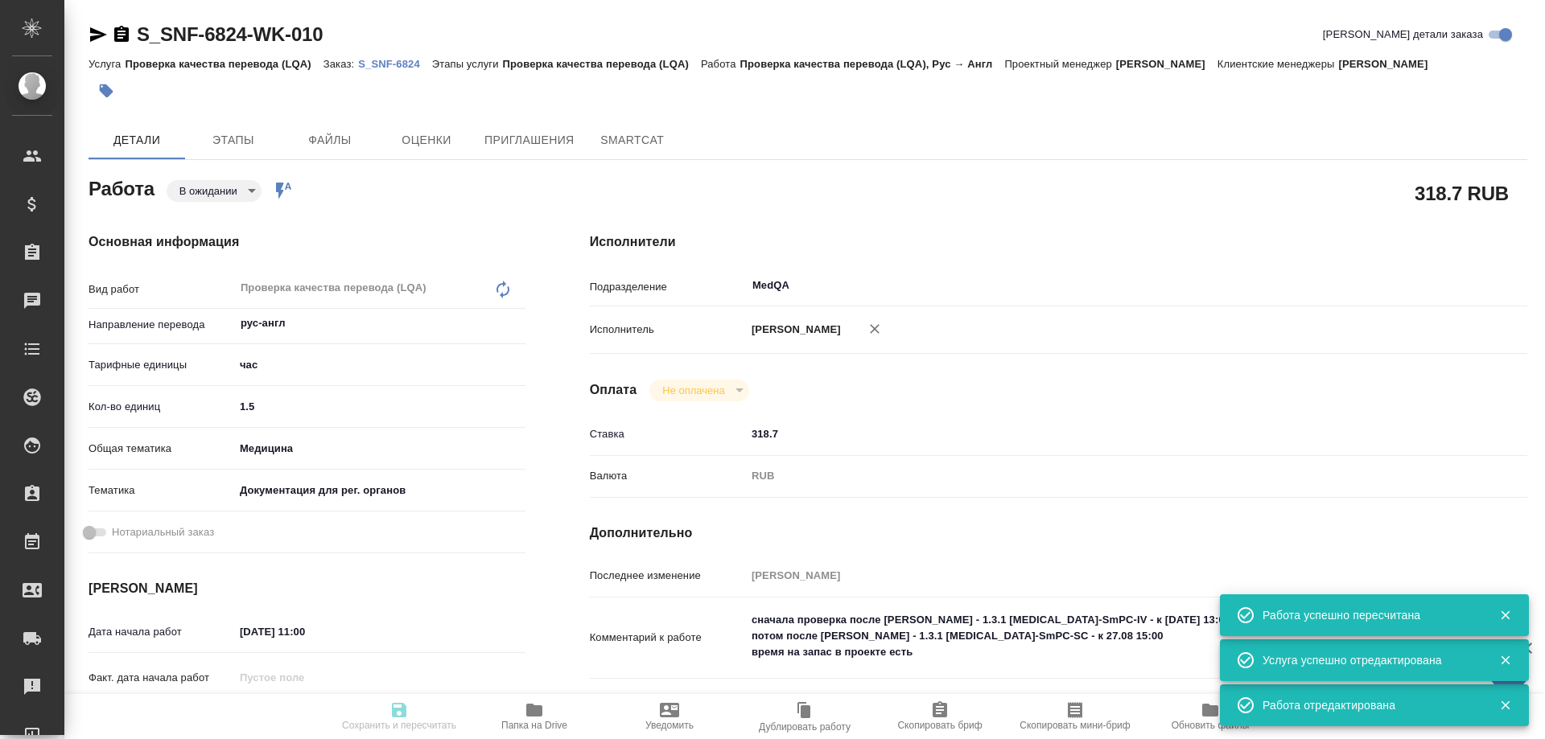
type input "[PERSON_NAME]"
type textarea "сначала проверка после [PERSON_NAME] - 1.3.1 [MEDICAL_DATA]-SmPC-IV - к [DATE] …"
type textarea "x"
type textarea "/Clients/Sanofi/Orders/S_SNF-6824/LQA/S_SNF-6824-WK-010"
type textarea "x"
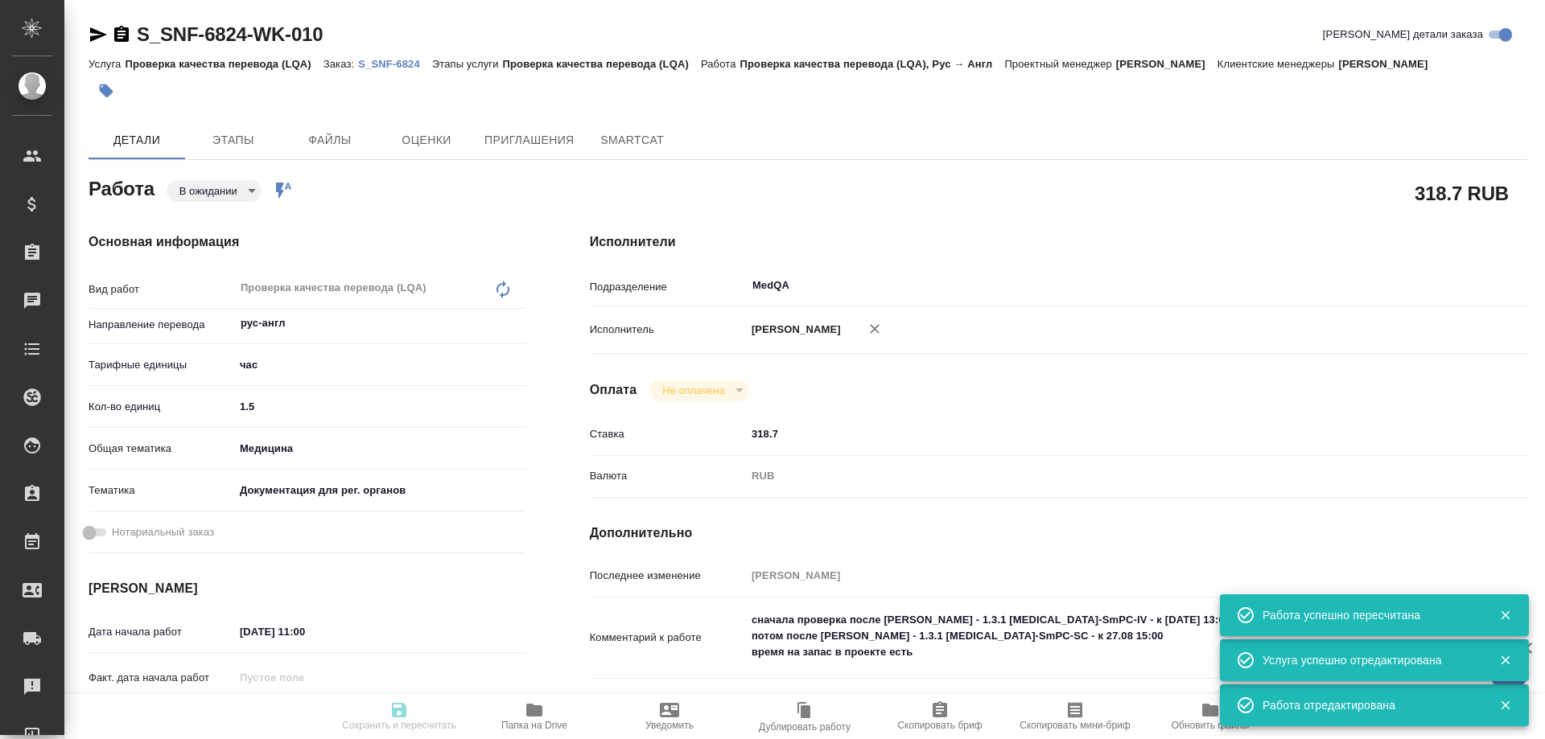
type input "S_SNF-6824"
type input "E005819723"
type input "Проверка качества перевода (LQA)"
type input "[PERSON_NAME]"
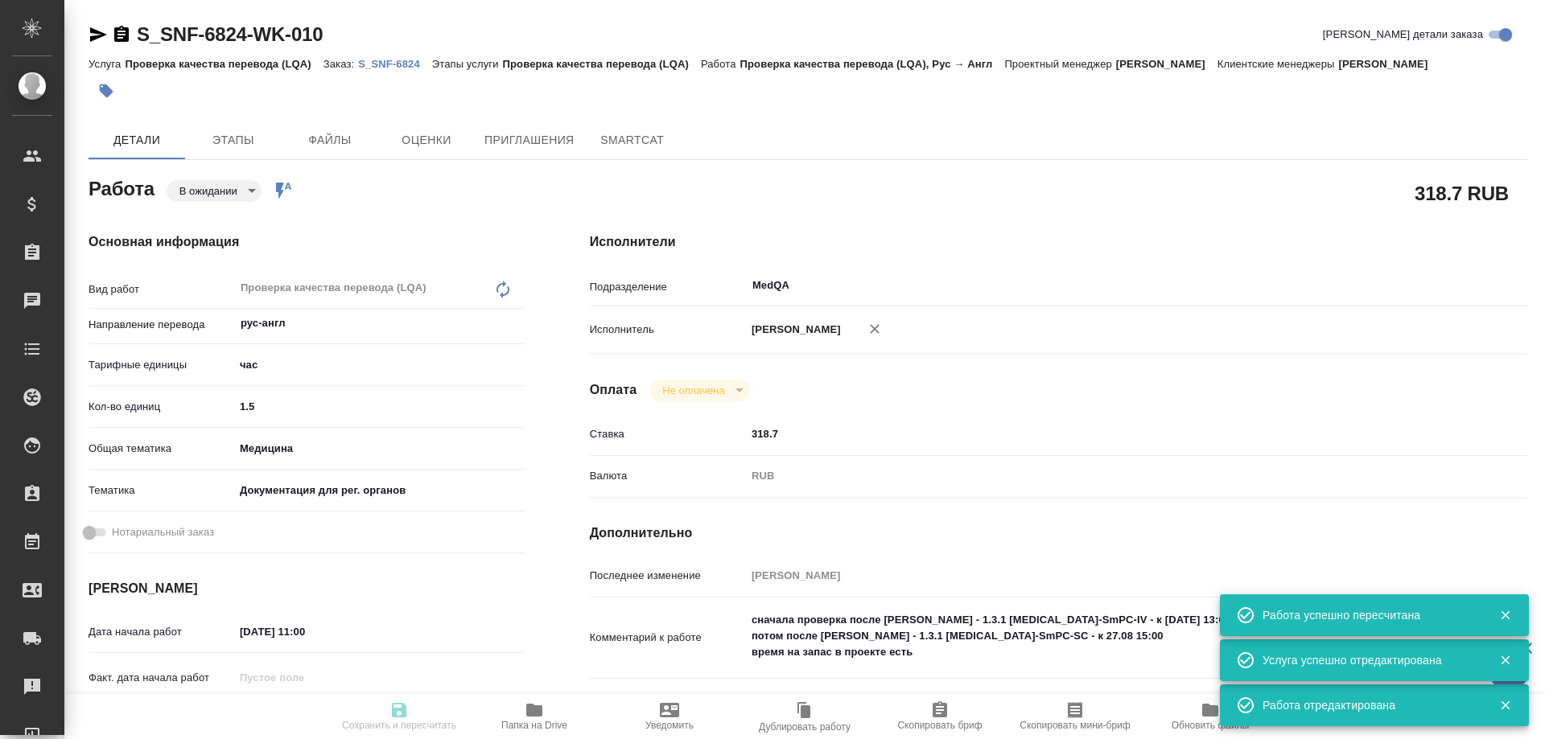
type input "[PERSON_NAME]"
type input "/Clients/Sanofi/Orders/S_SNF-6824"
type textarea "x"
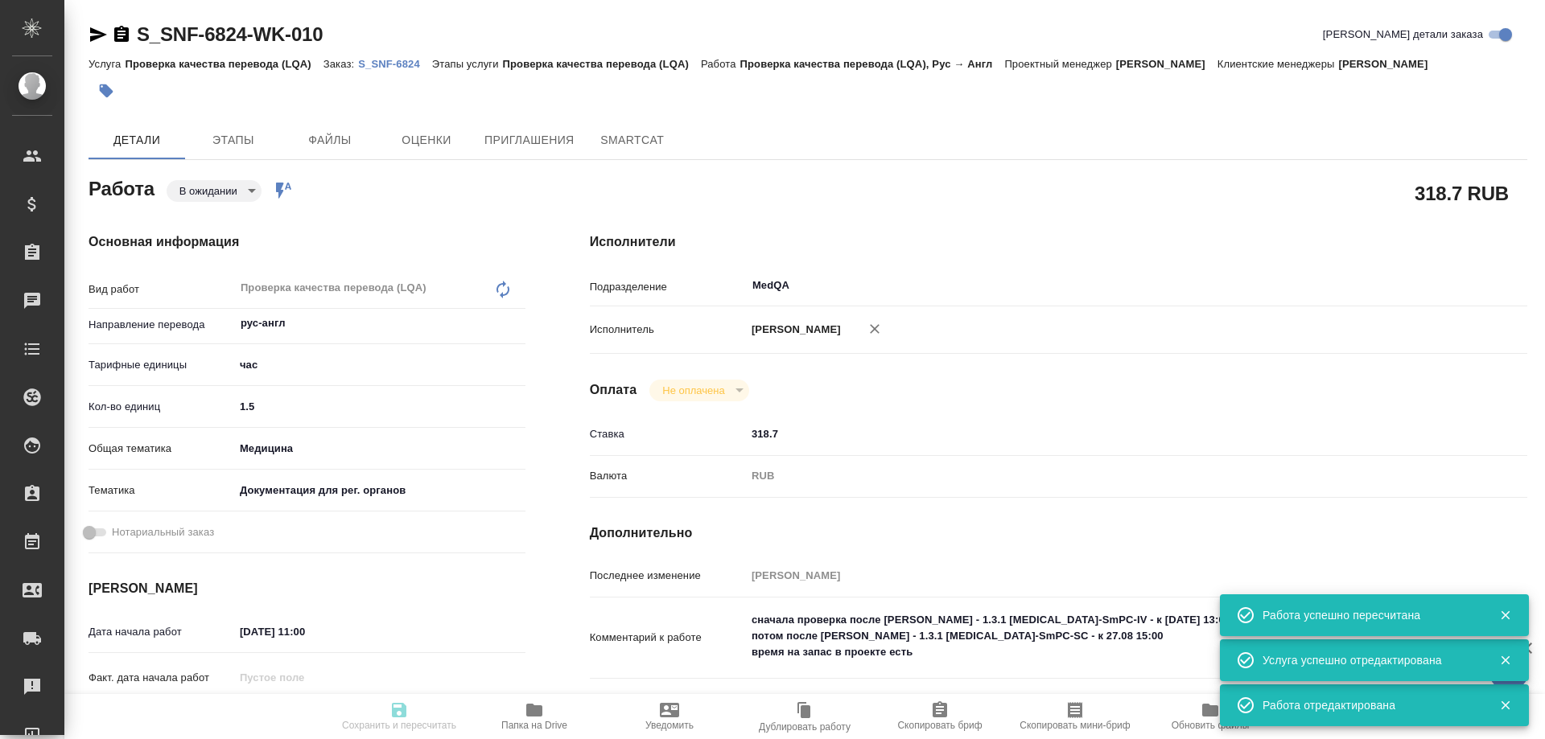
type textarea "x"
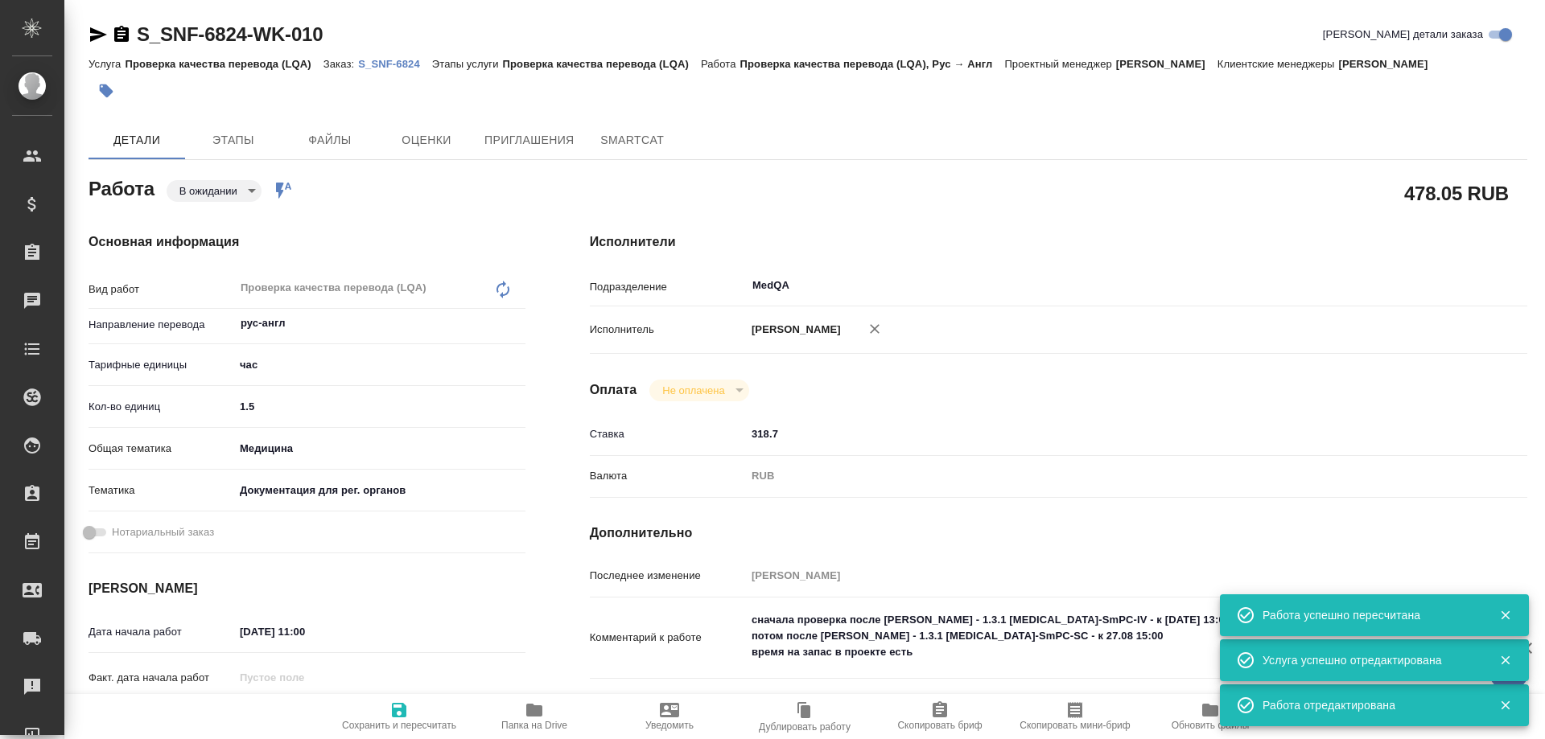
type textarea "x"
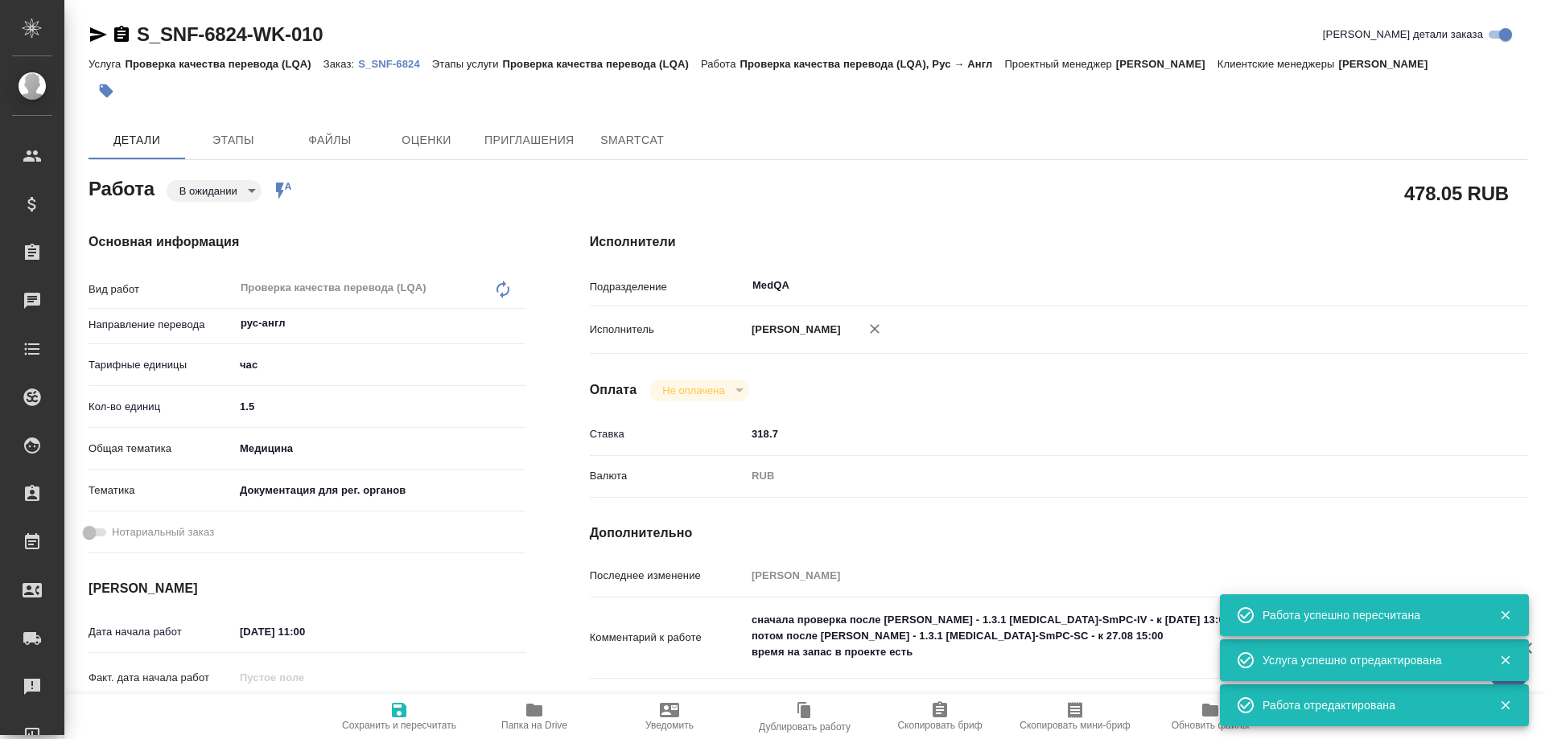
type textarea "x"
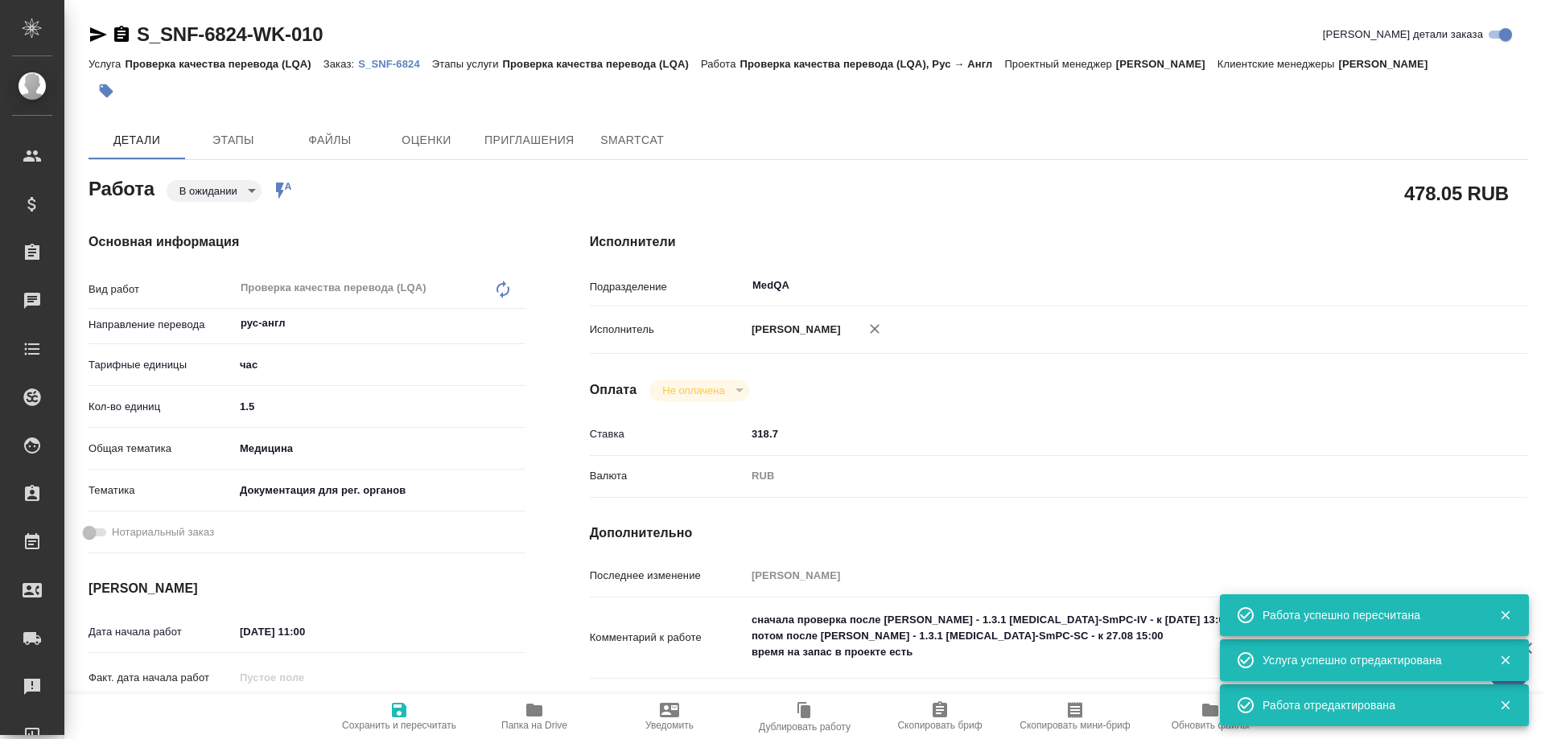
type textarea "x"
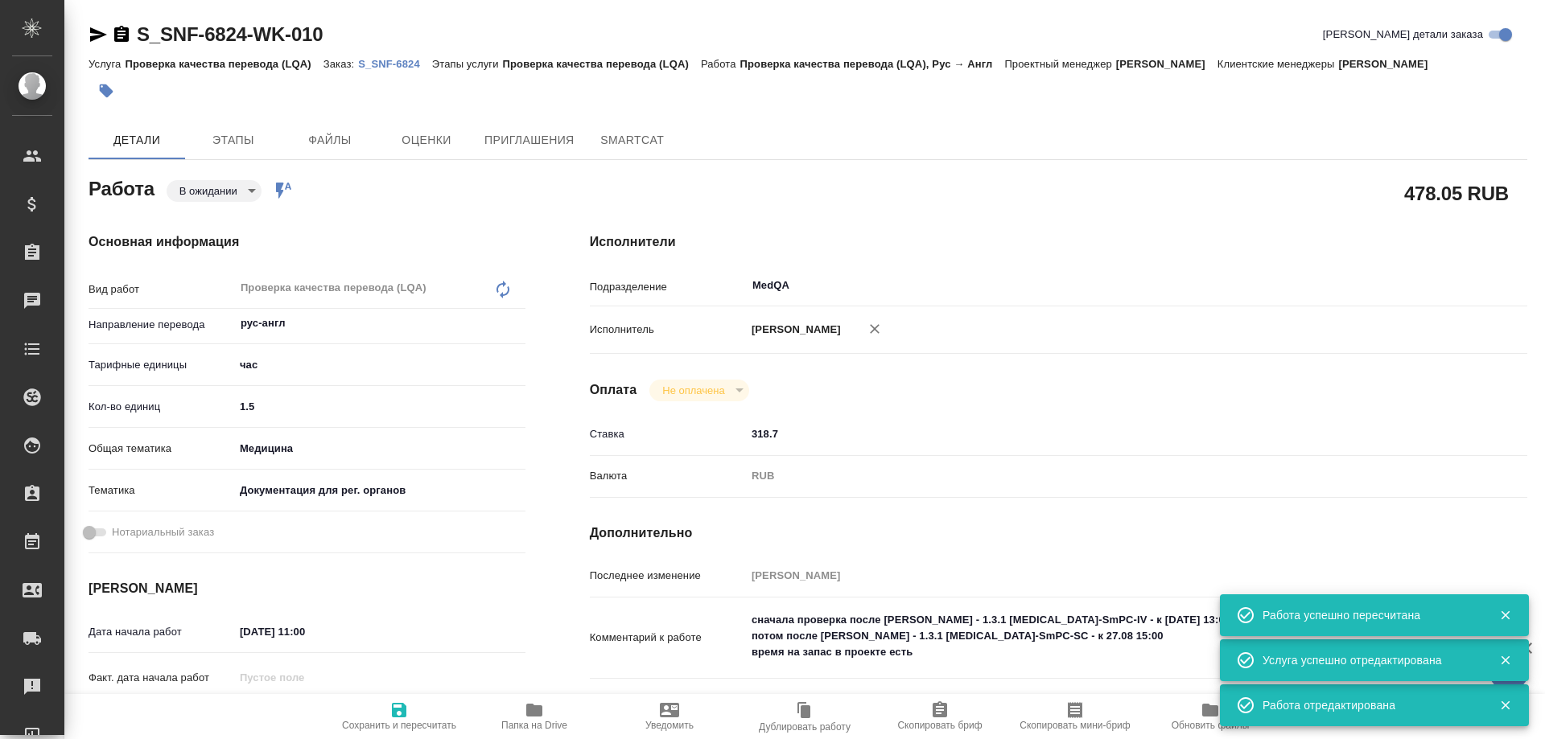
type textarea "x"
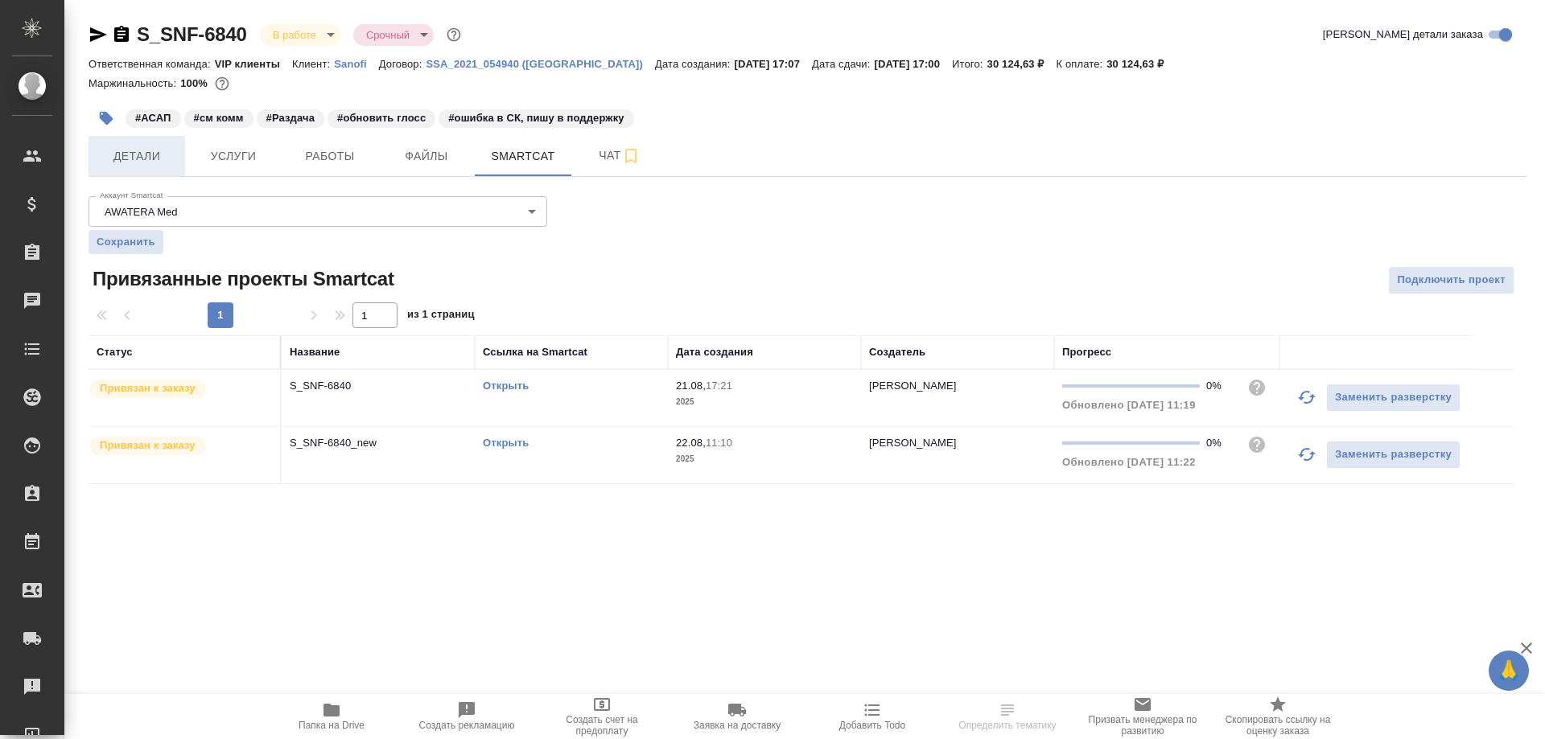
click at [139, 157] on span "Детали" at bounding box center [136, 156] width 77 height 20
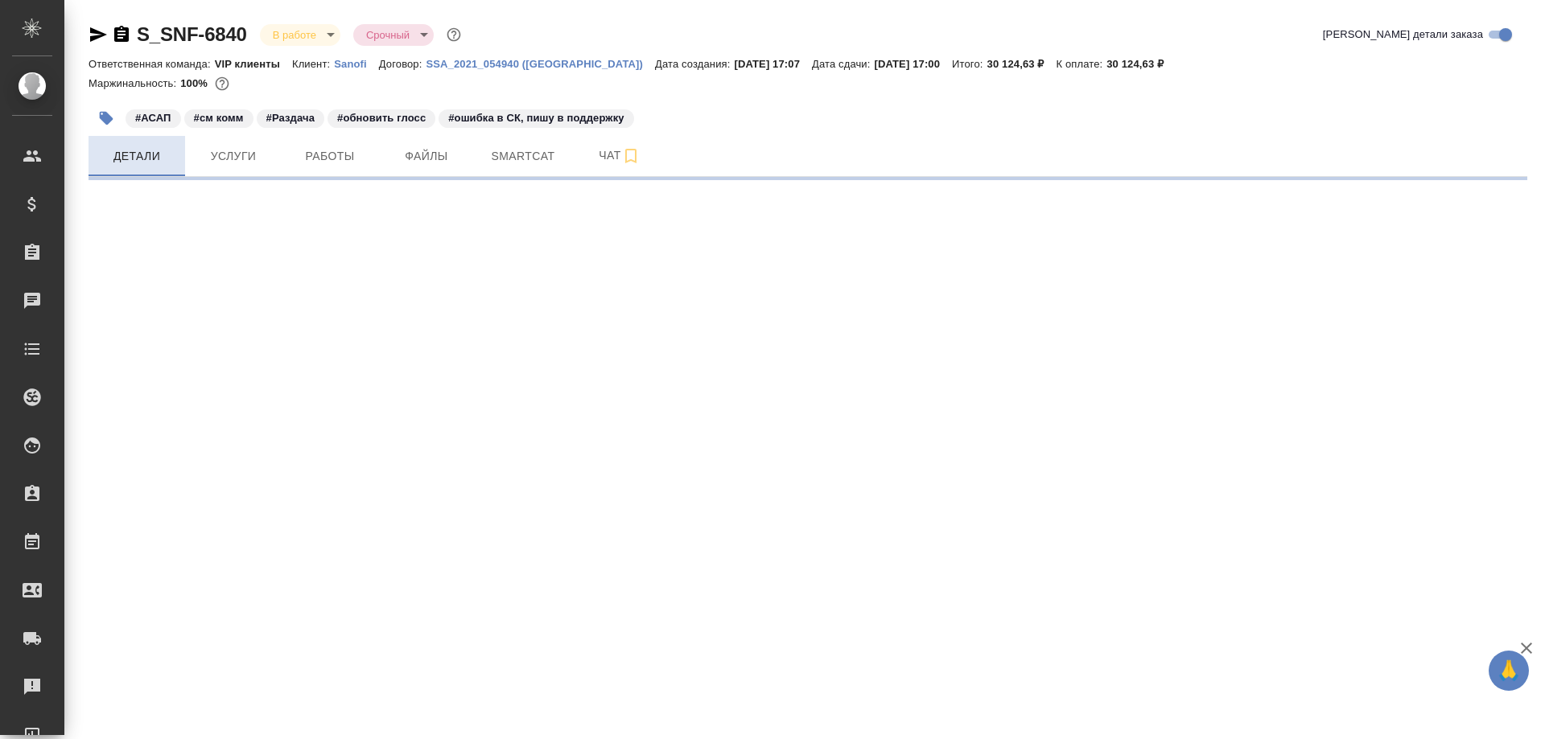
select select "RU"
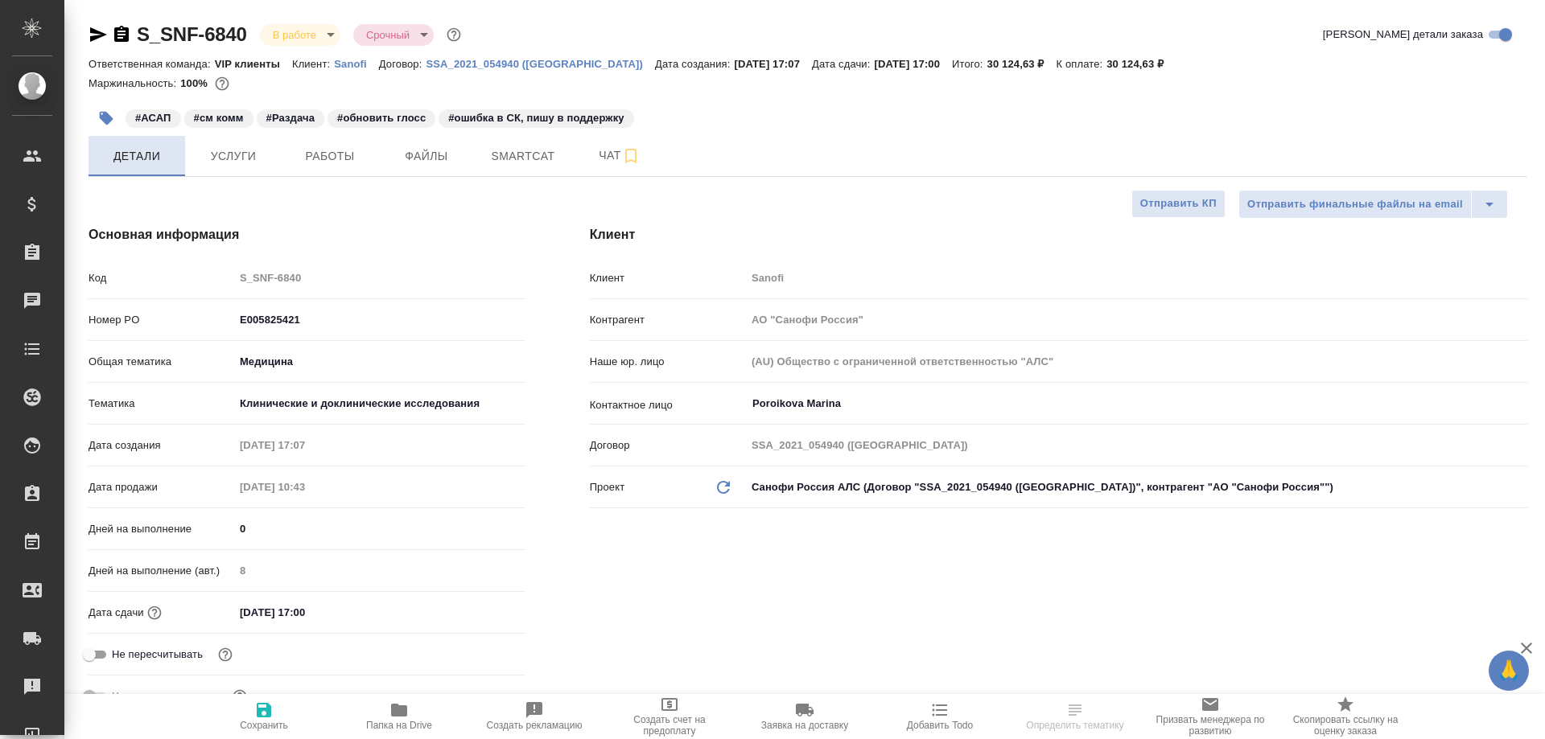
type textarea "x"
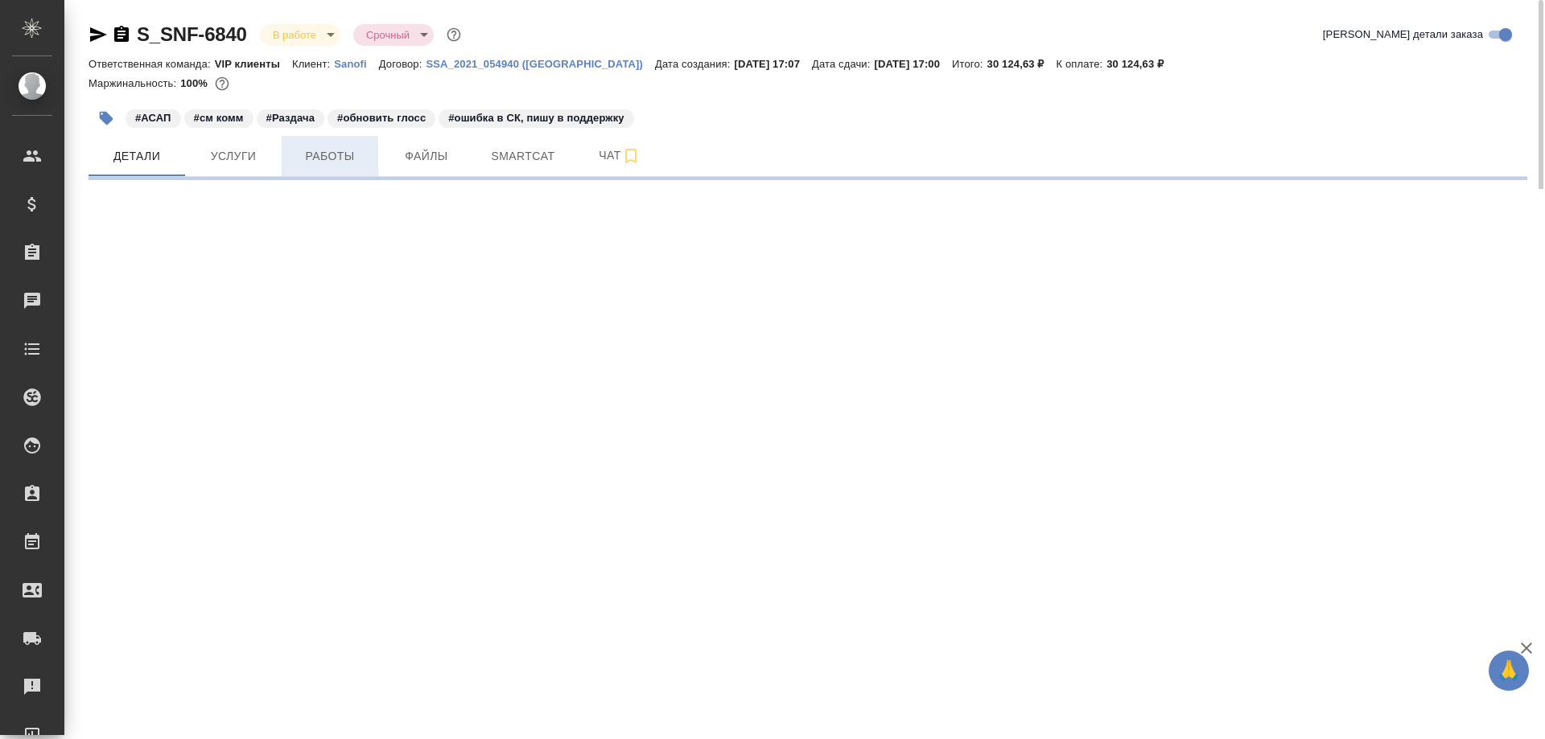
select select "RU"
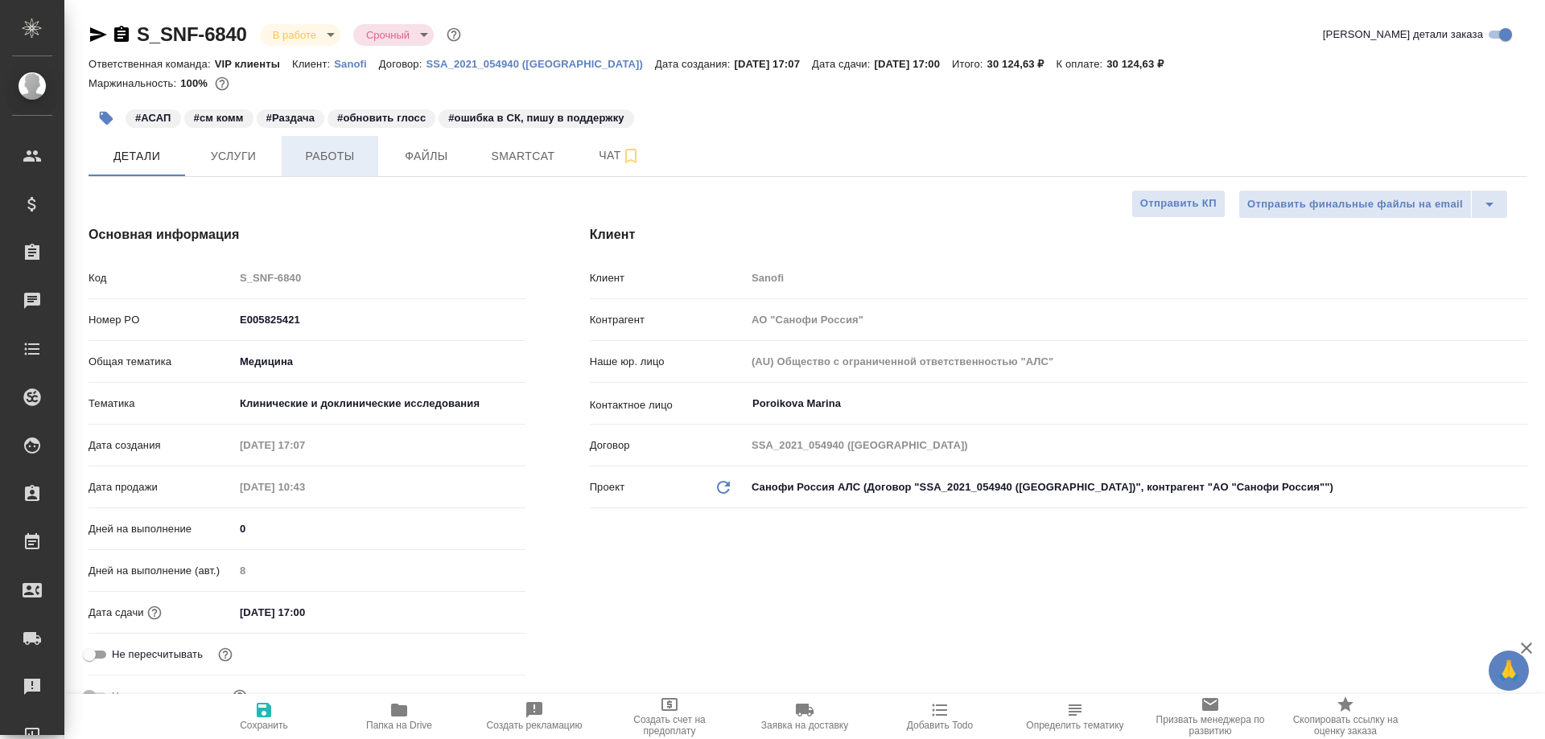
type textarea "x"
click at [402, 717] on icon "button" at bounding box center [399, 710] width 16 height 13
type textarea "x"
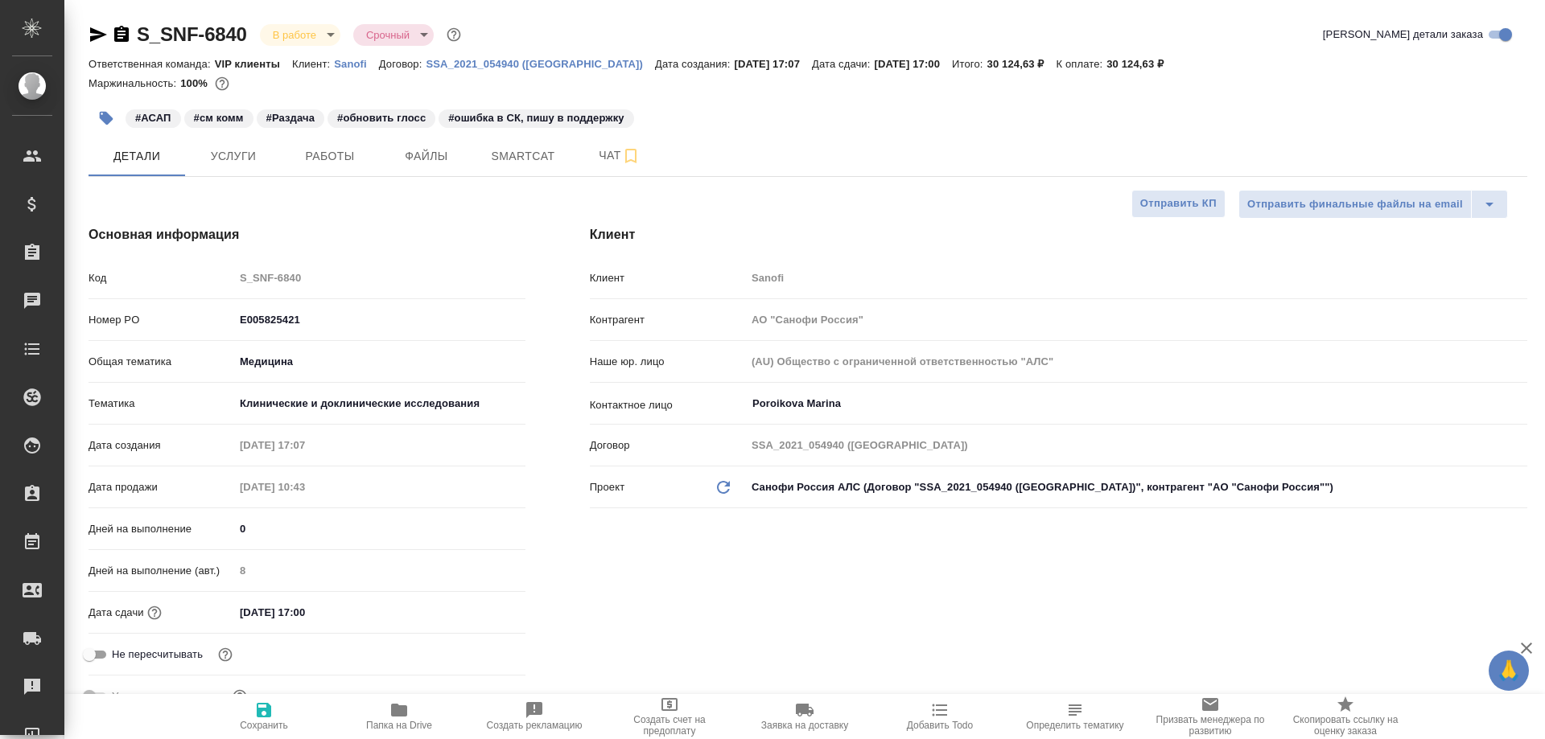
type textarea "x"
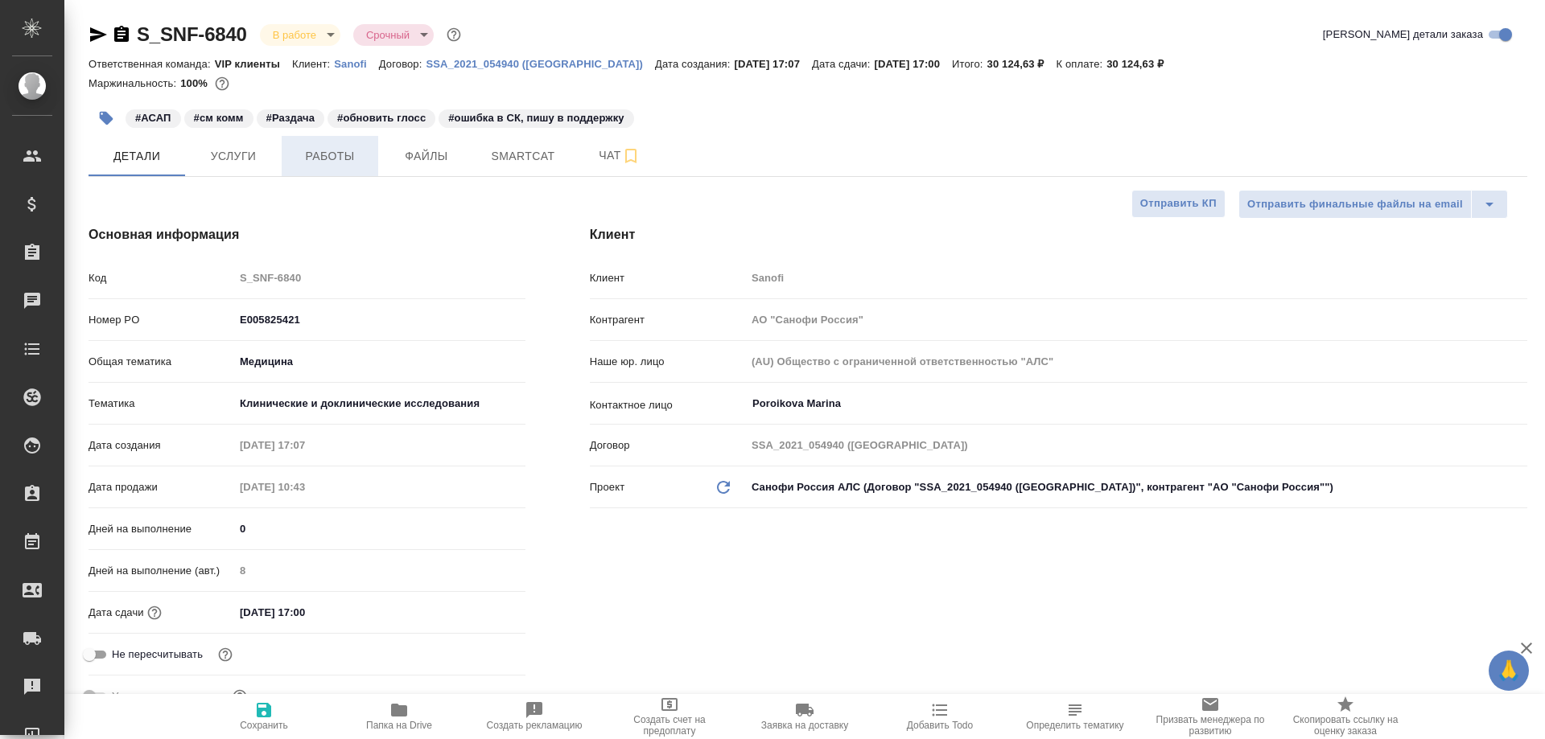
click at [346, 152] on span "Работы" at bounding box center [329, 156] width 77 height 20
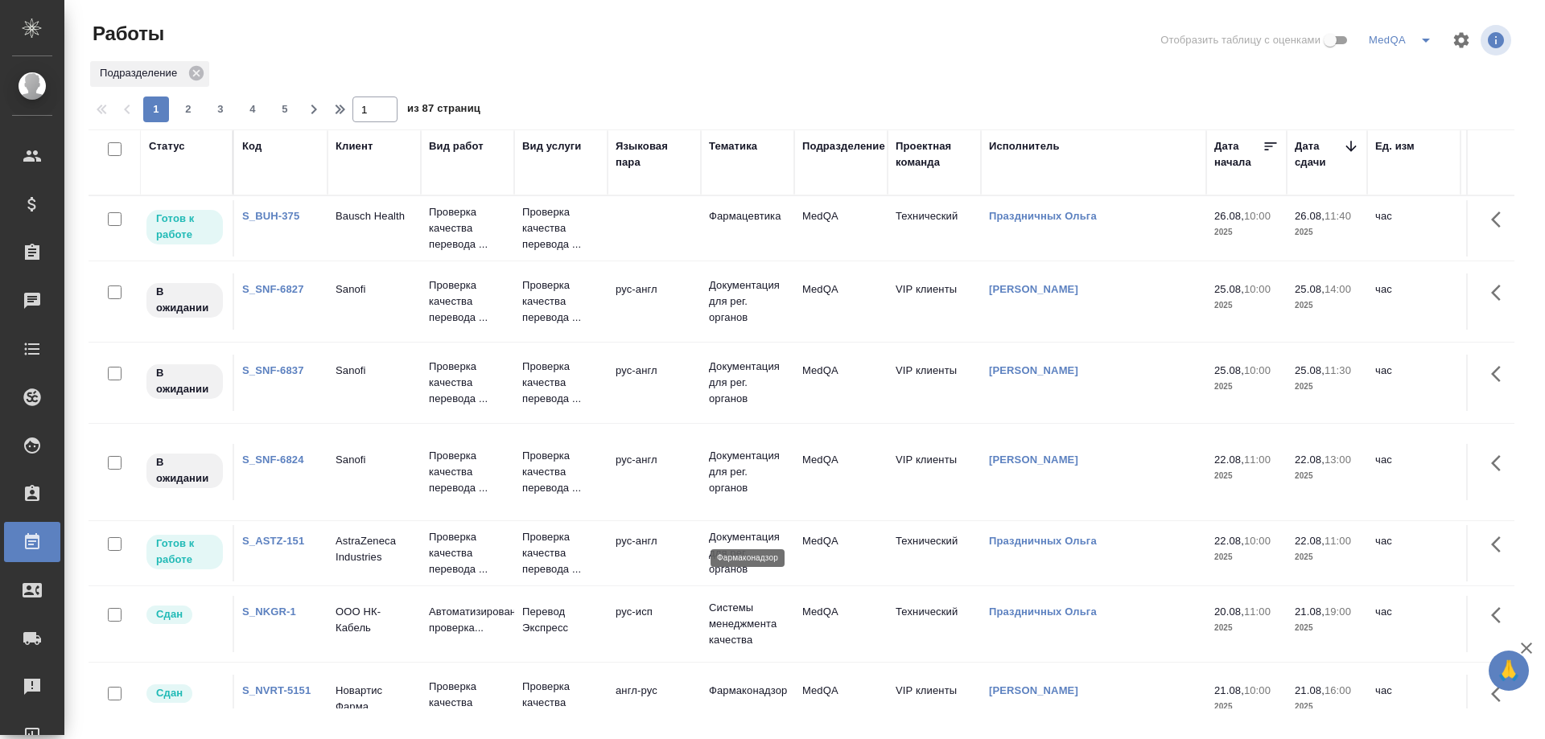
scroll to position [161, 0]
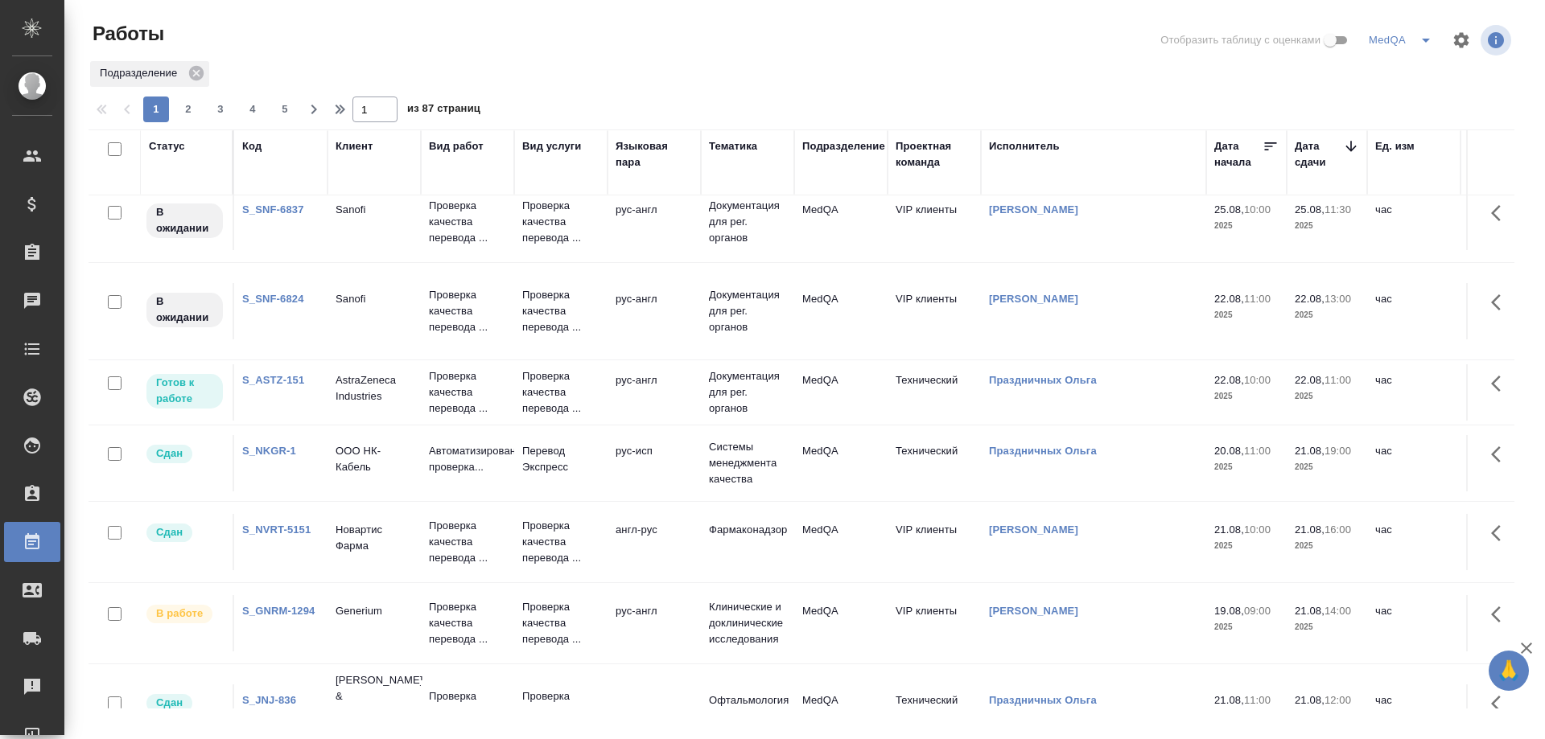
click at [302, 607] on link "S_GNRM-1294" at bounding box center [278, 611] width 72 height 12
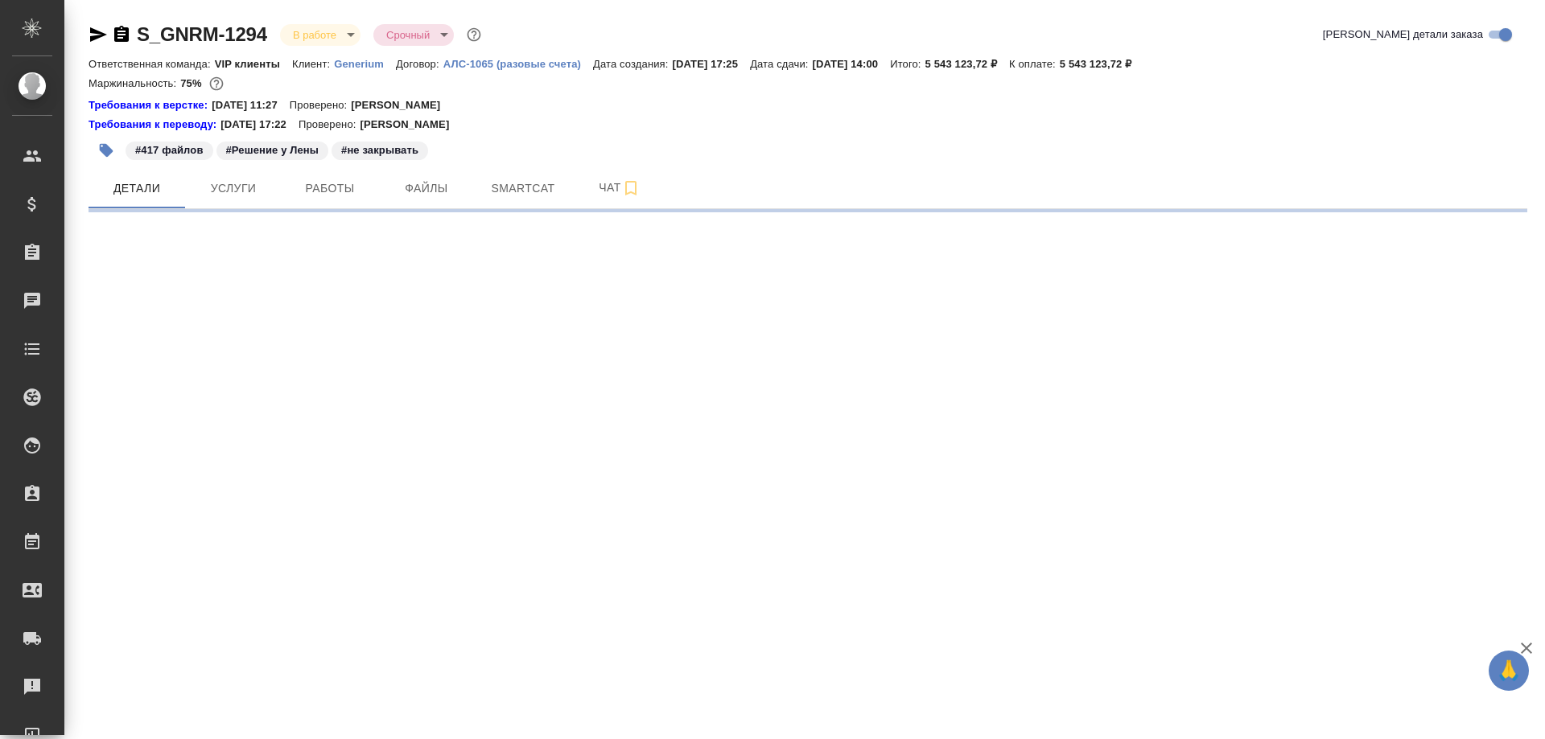
select select "RU"
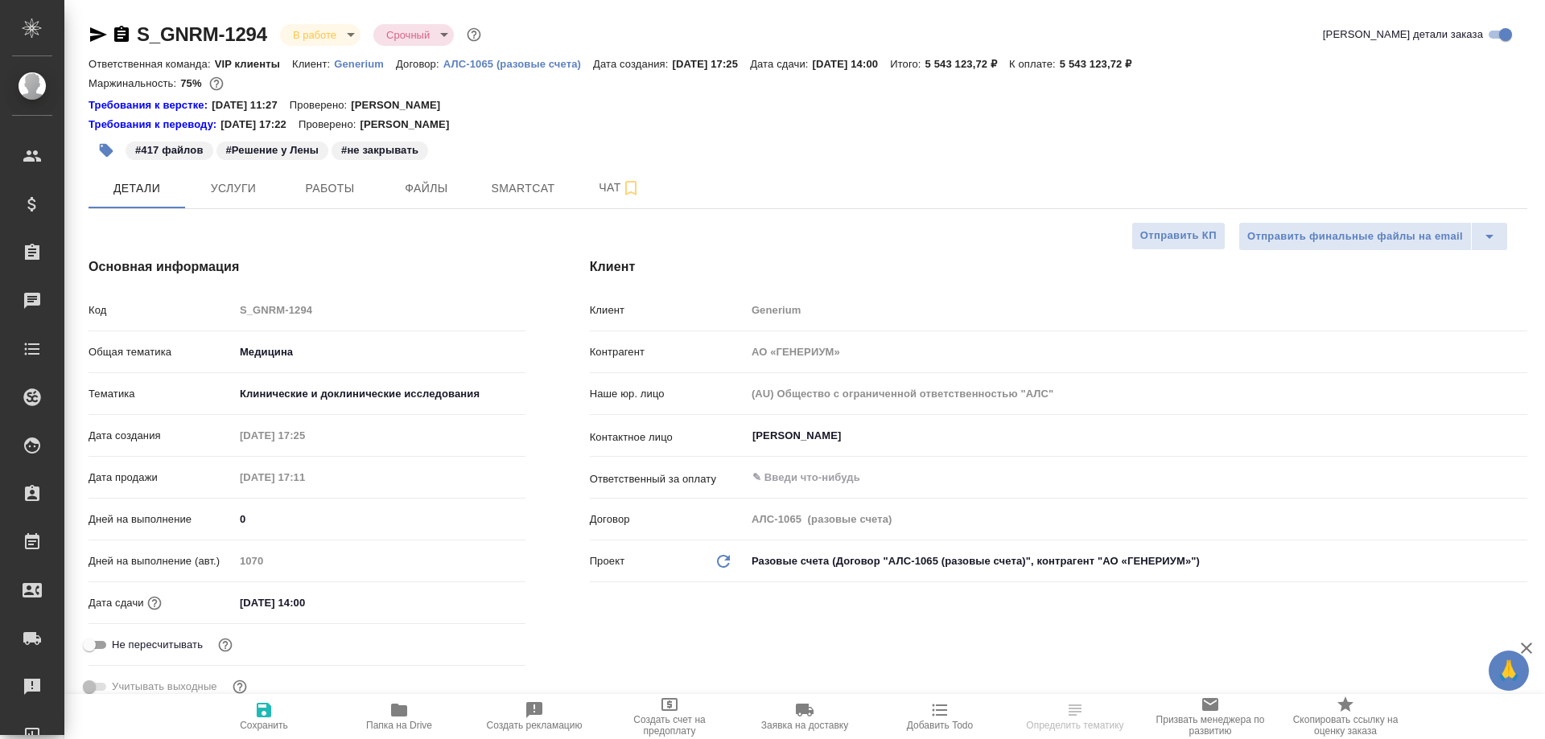
type textarea "x"
click at [528, 189] on span "Smartcat" at bounding box center [522, 189] width 77 height 20
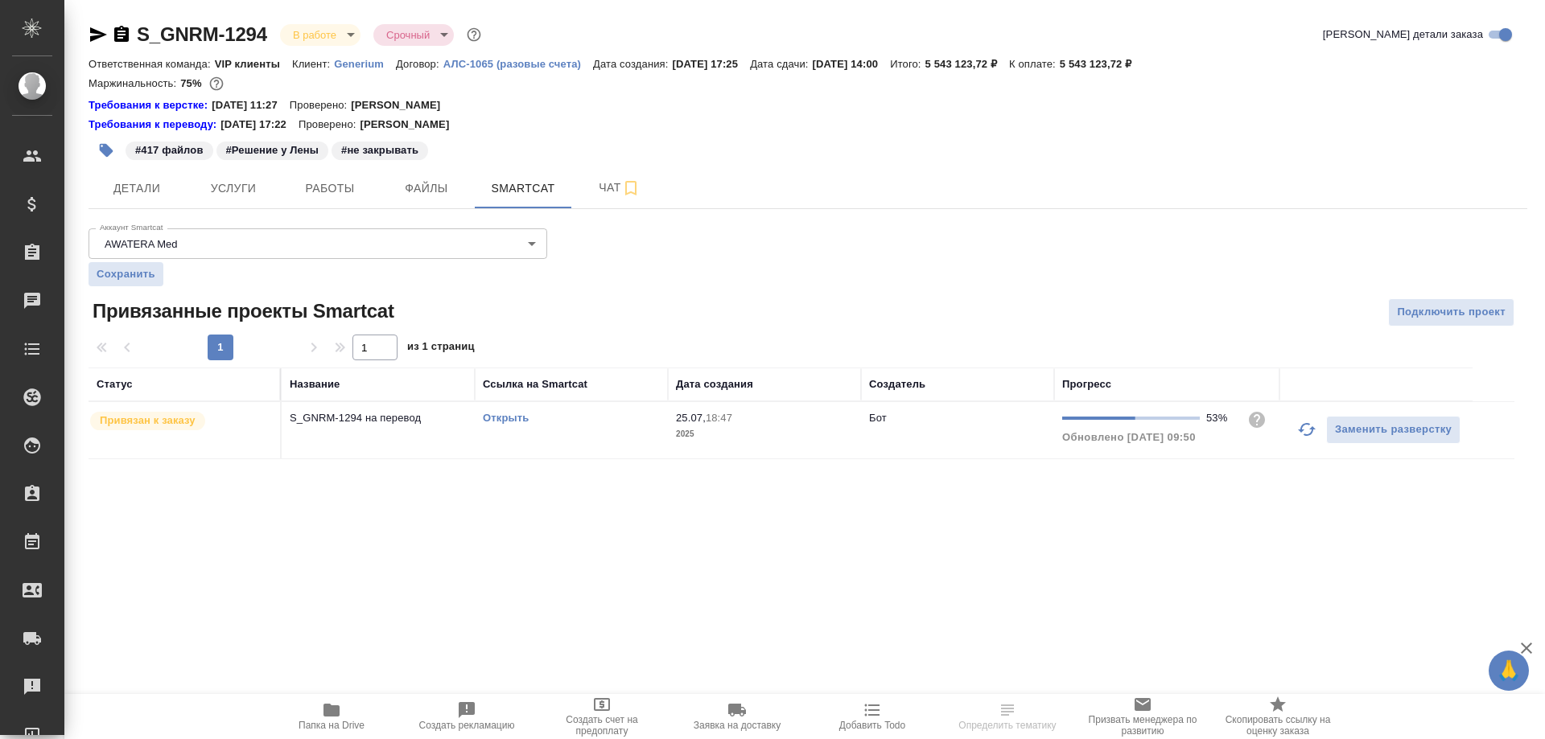
click at [500, 418] on link "Открыть" at bounding box center [506, 418] width 46 height 12
